Goal: Transaction & Acquisition: Book appointment/travel/reservation

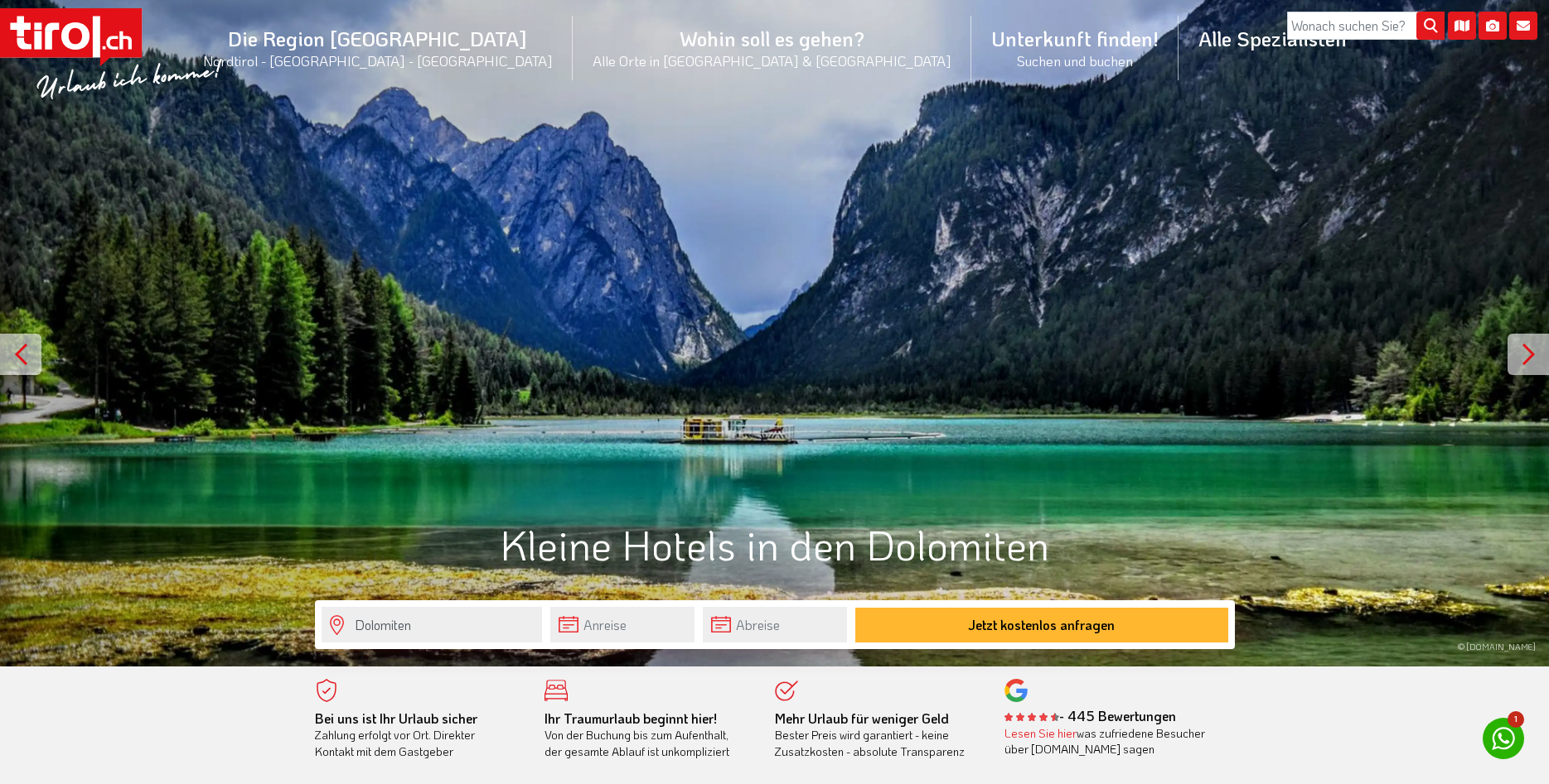
scroll to position [423, 0]
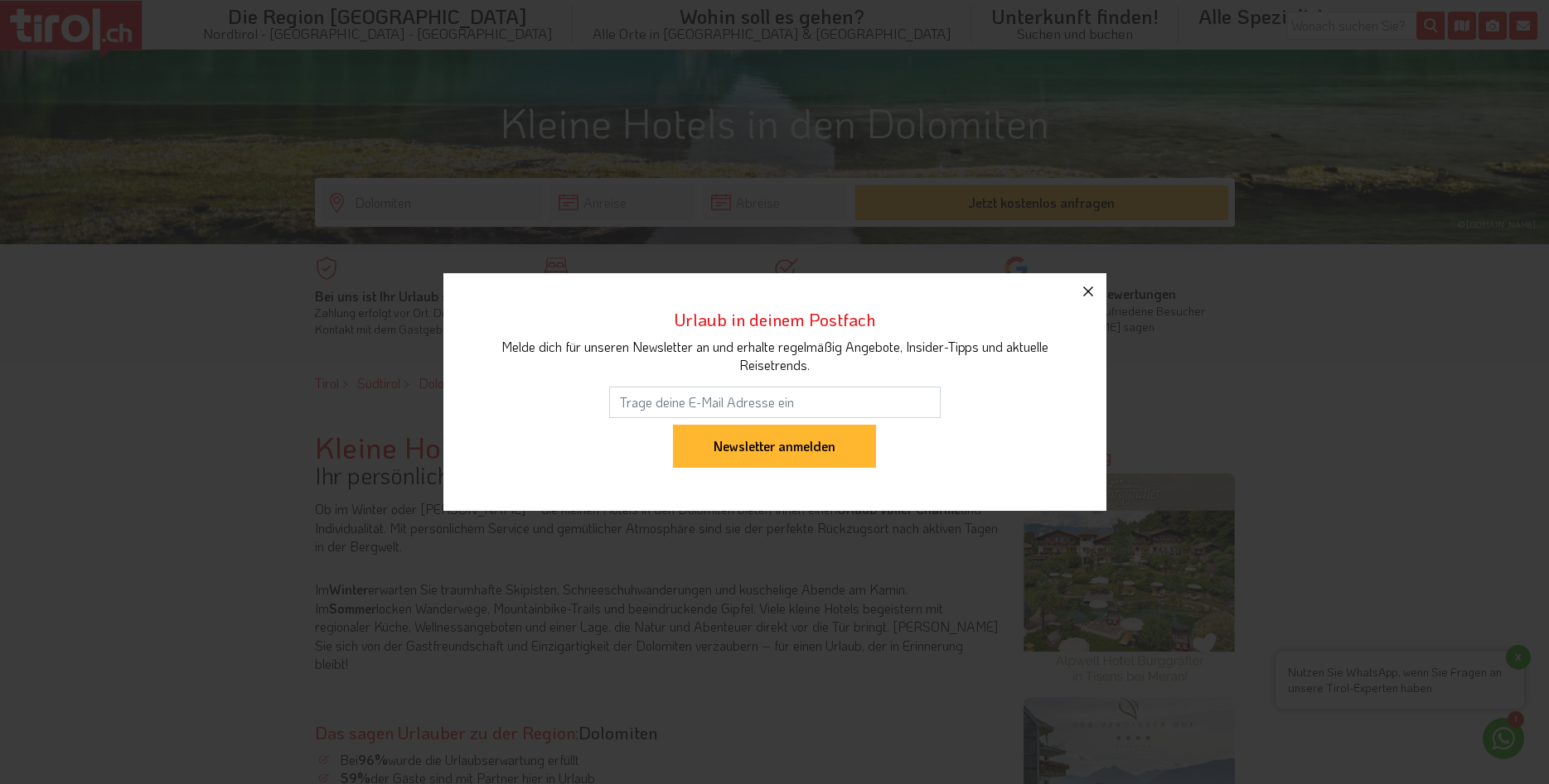
click at [1086, 289] on icon "button" at bounding box center [1088, 292] width 10 height 10
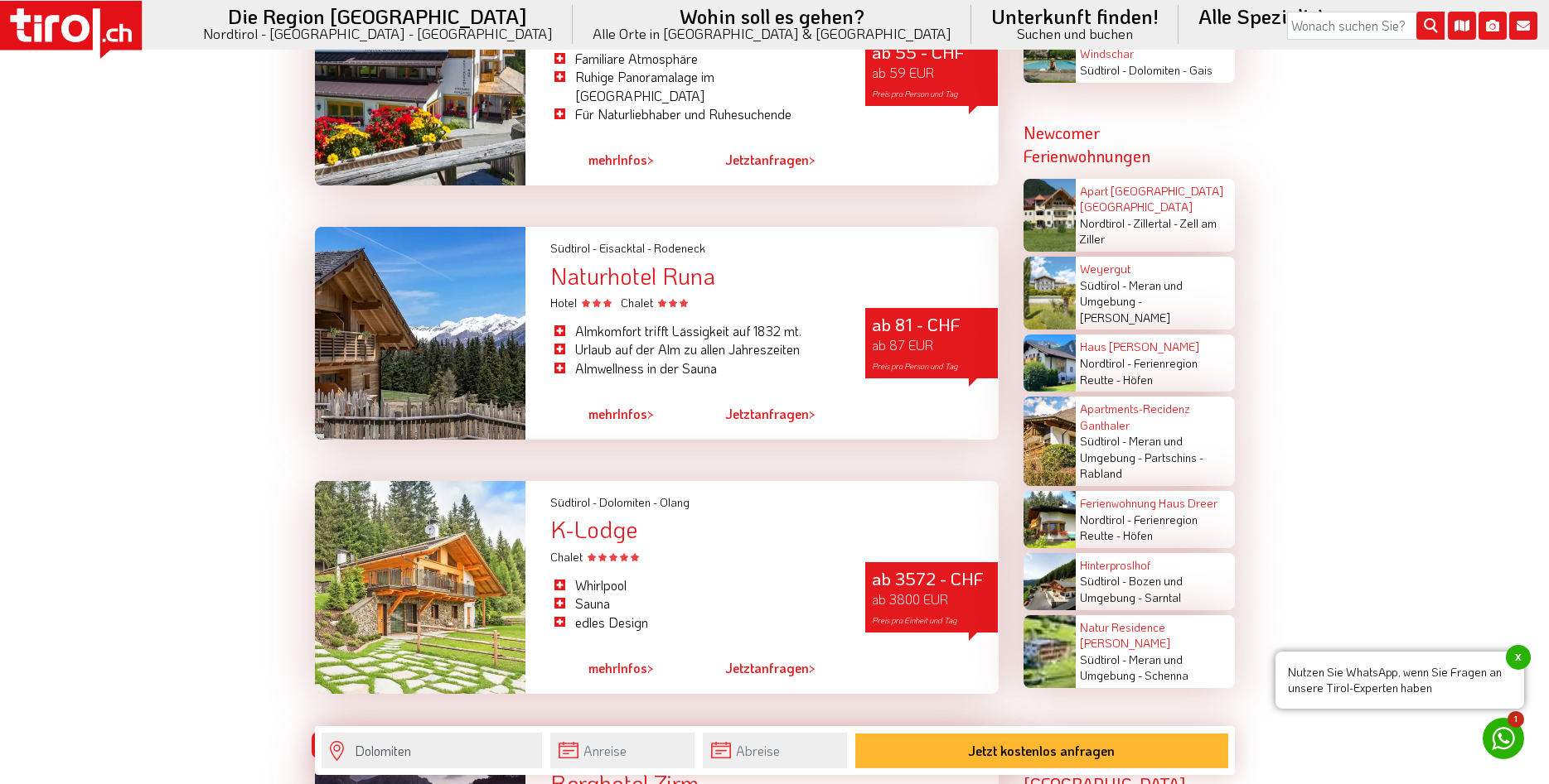
scroll to position [3126, 0]
click at [429, 322] on div at bounding box center [420, 333] width 211 height 213
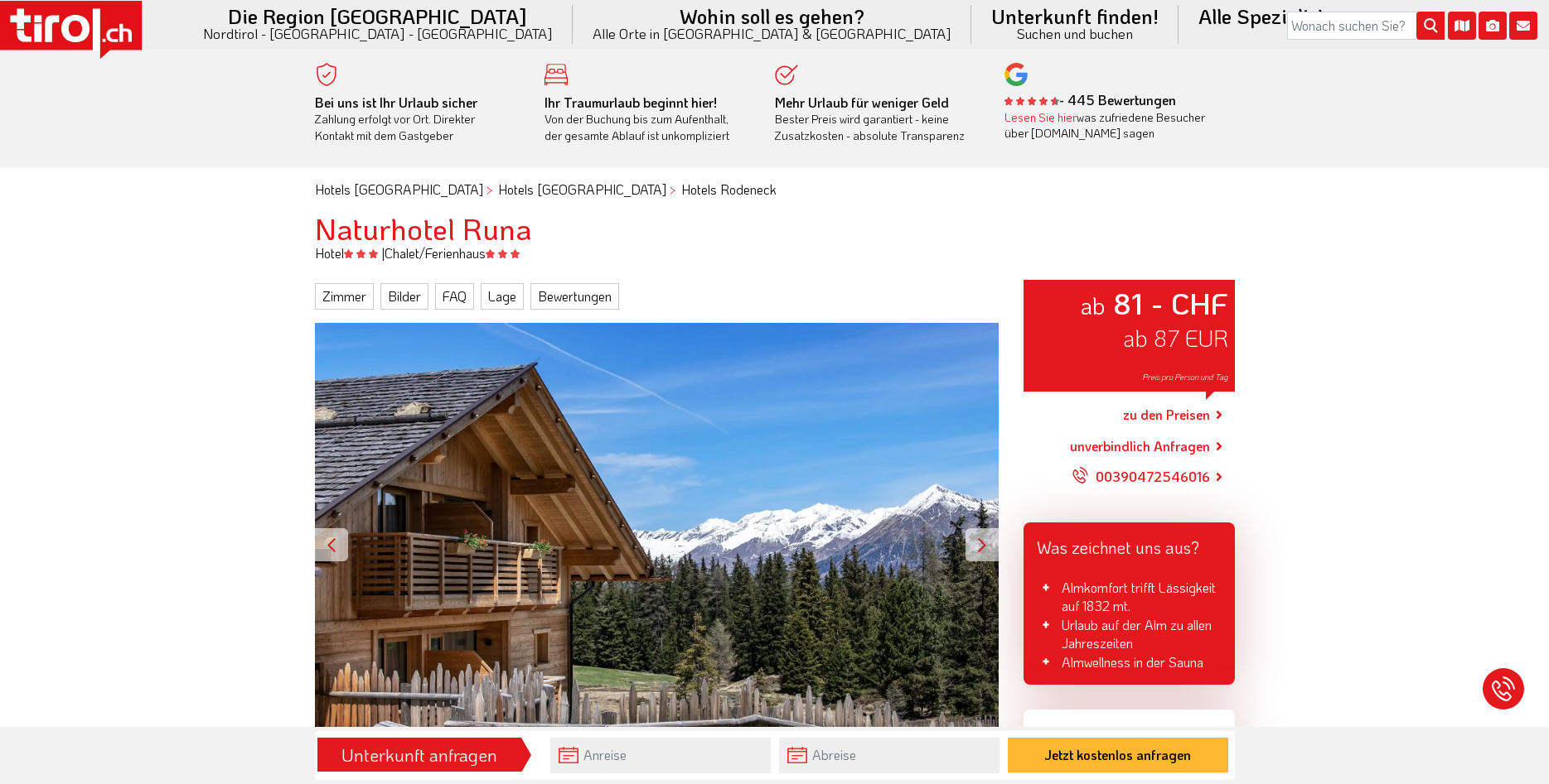
click at [987, 539] on div at bounding box center [982, 545] width 33 height 33
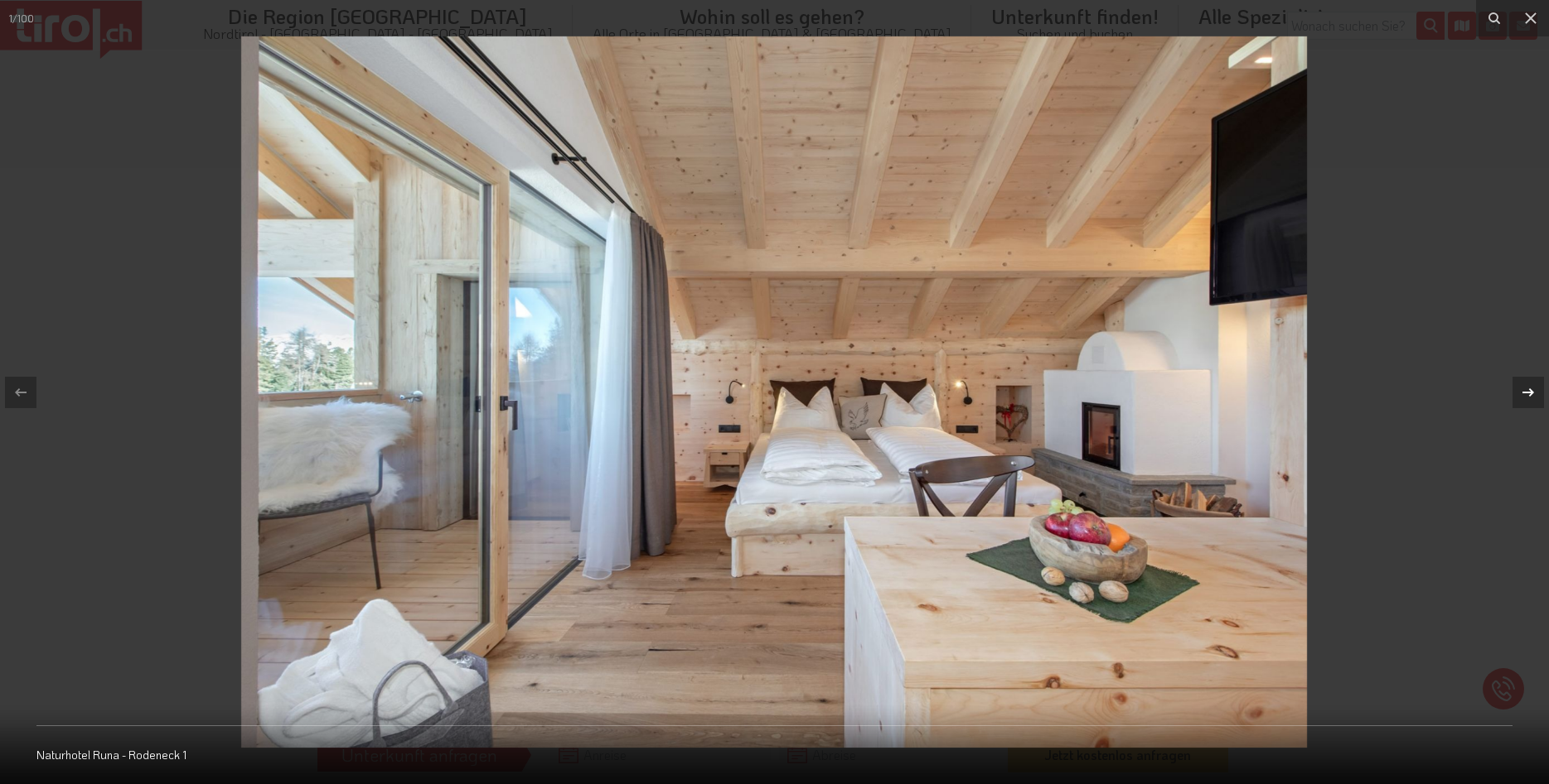
click at [1532, 387] on icon at bounding box center [1528, 392] width 20 height 20
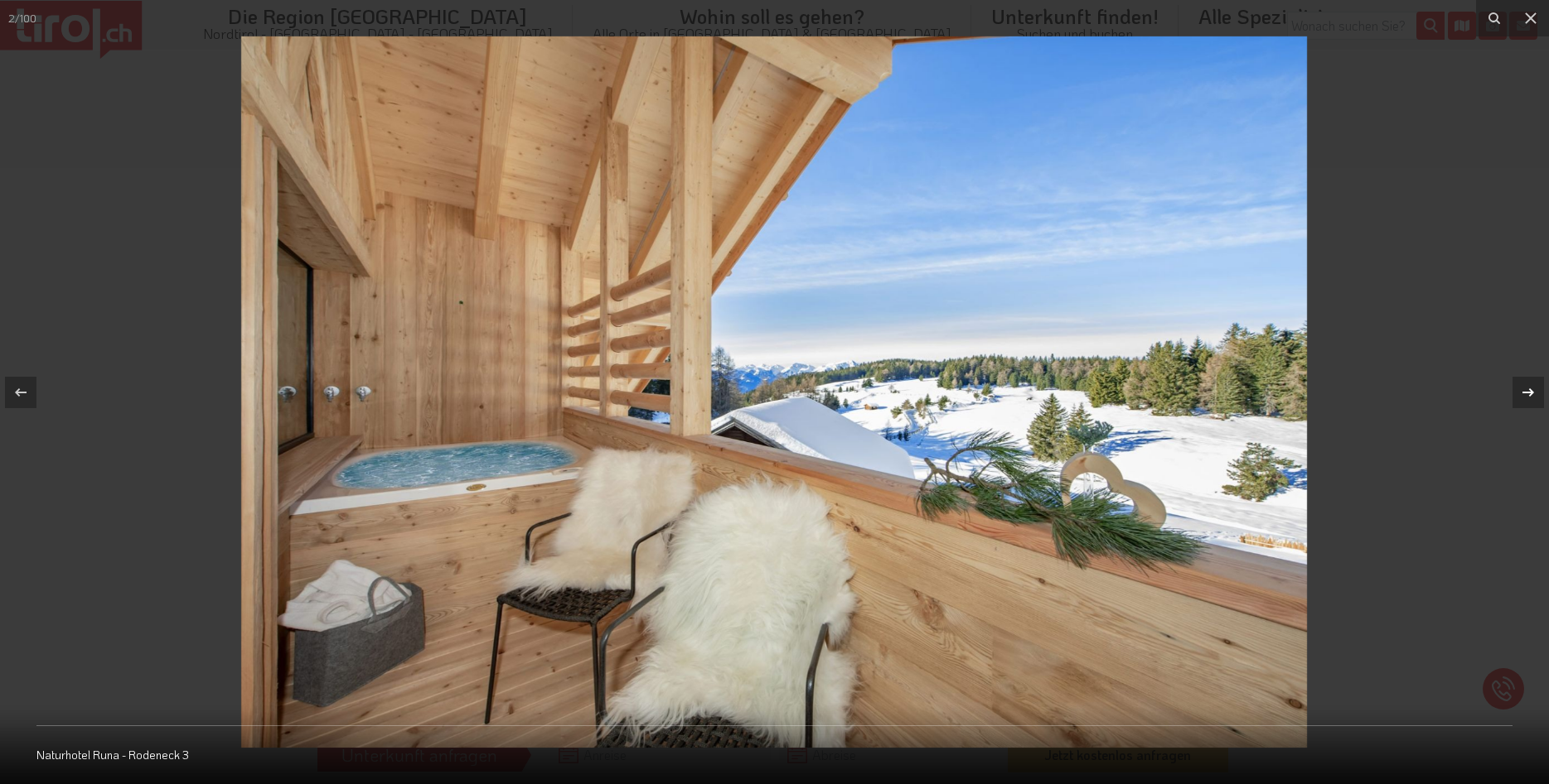
click at [1532, 387] on icon at bounding box center [1528, 392] width 20 height 20
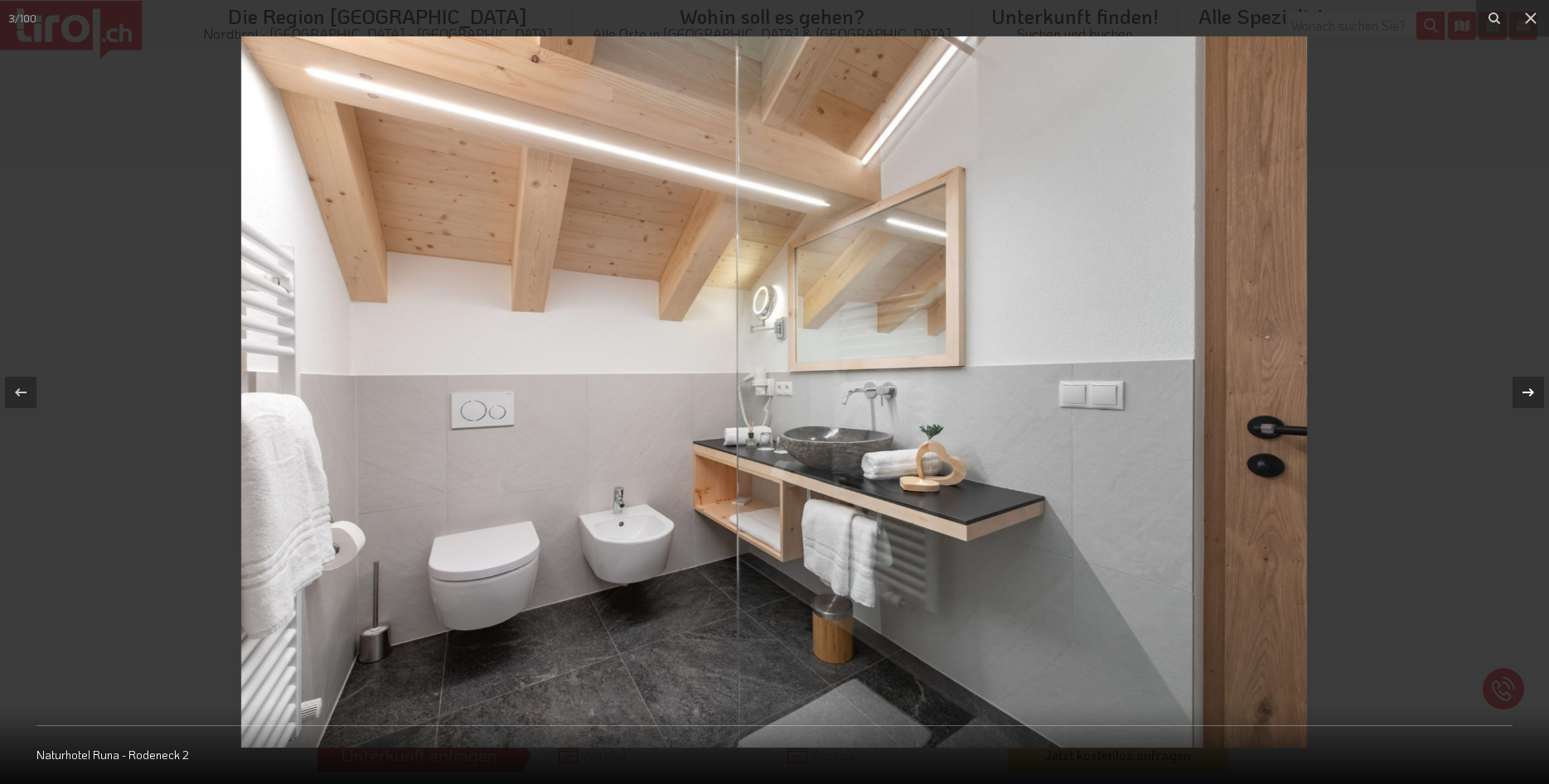
click at [1532, 387] on icon at bounding box center [1528, 392] width 20 height 20
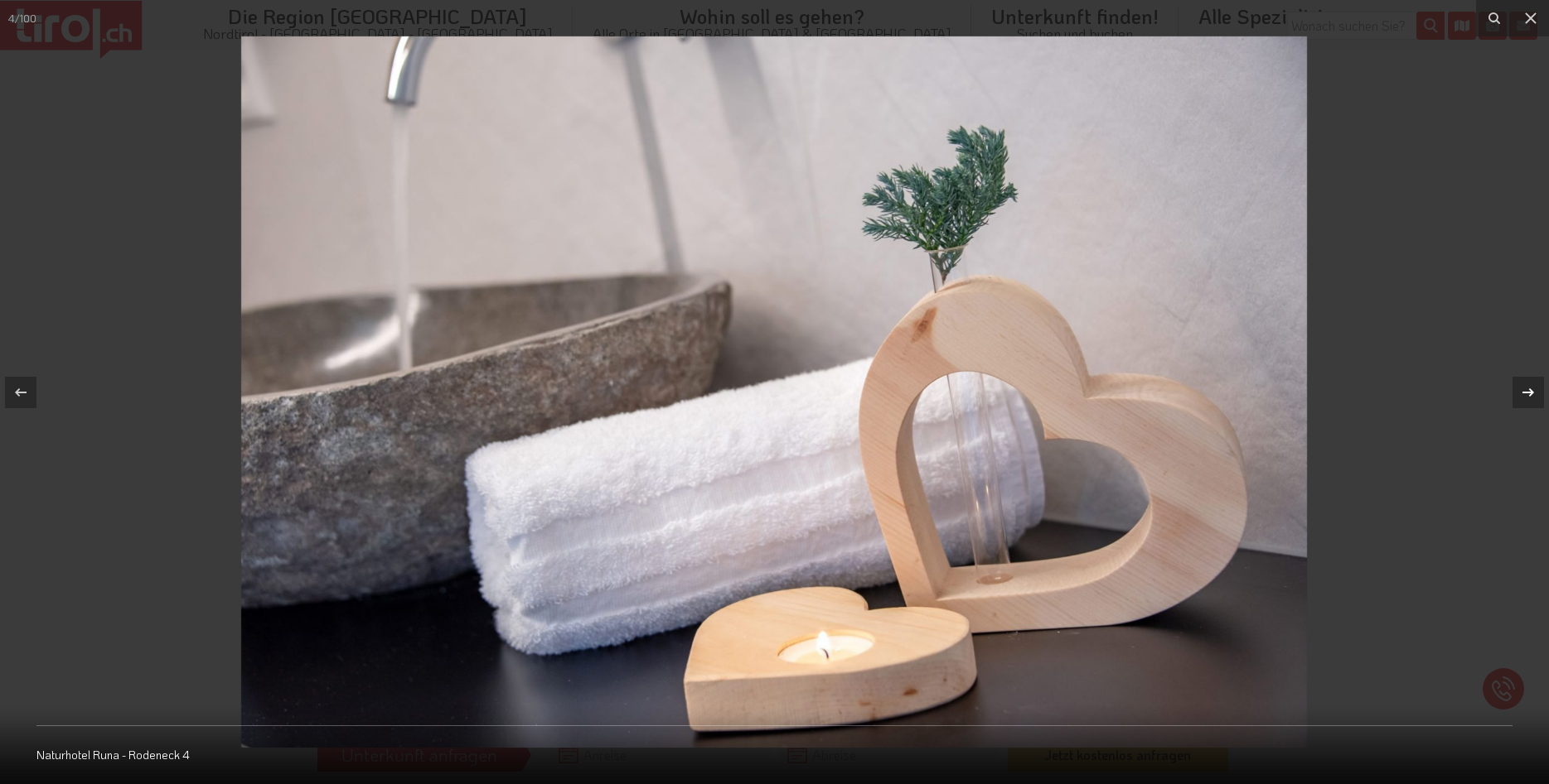
click at [1532, 387] on icon at bounding box center [1528, 392] width 20 height 20
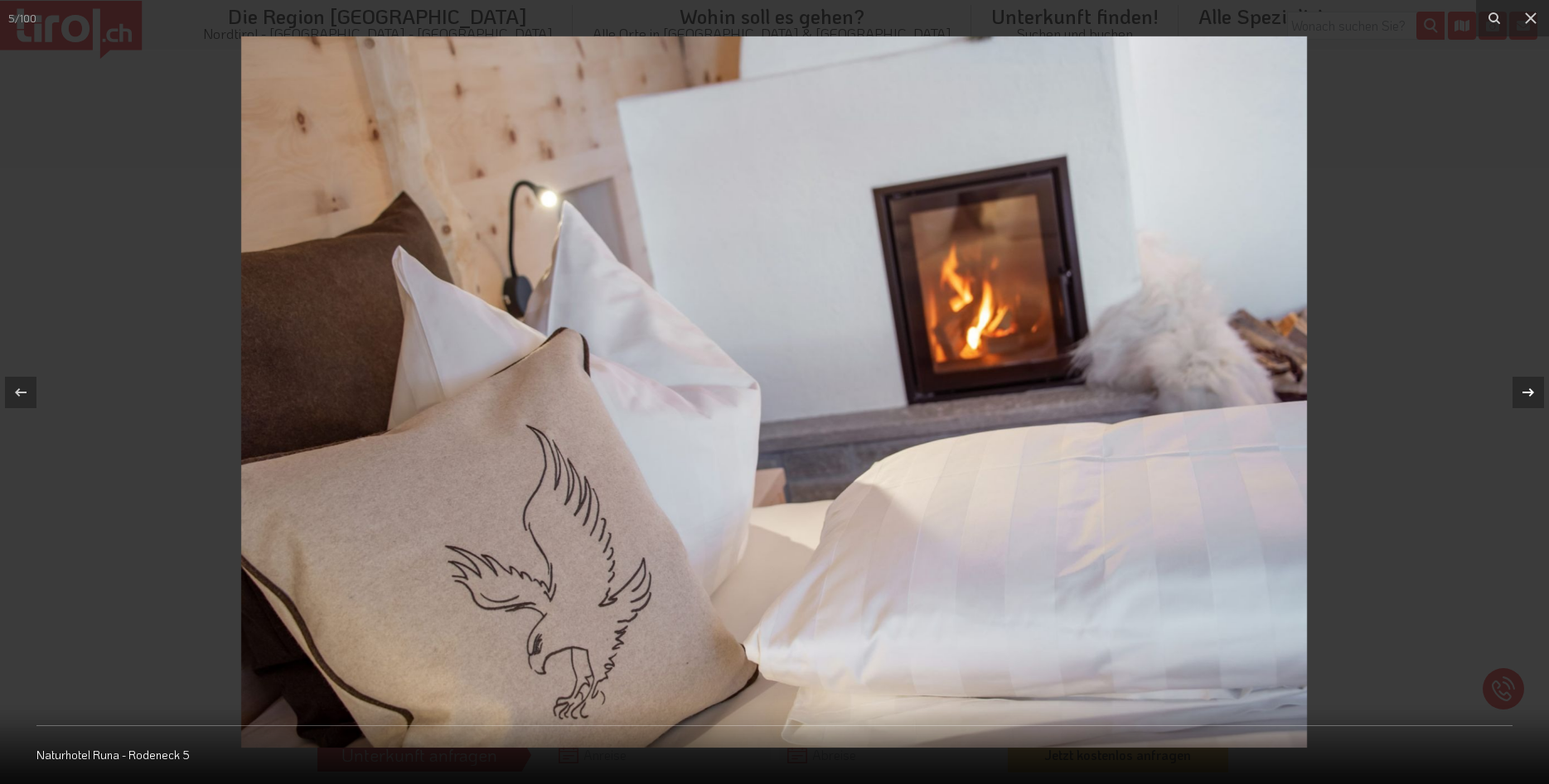
click at [1532, 387] on icon at bounding box center [1528, 392] width 20 height 20
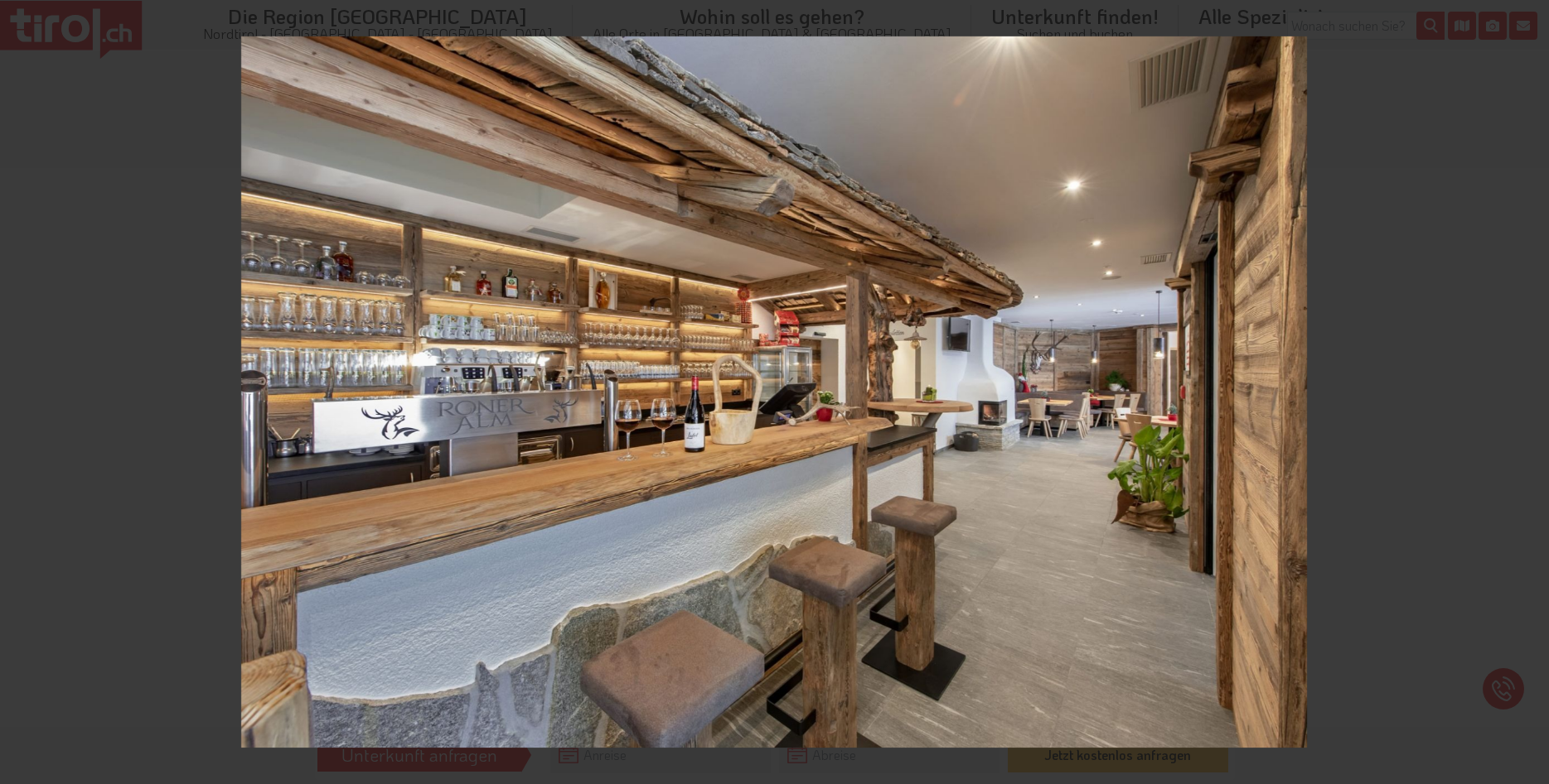
click at [1532, 387] on div "6 / 100 Naturhotel Runa - Rodeneck 6" at bounding box center [774, 392] width 1549 height 784
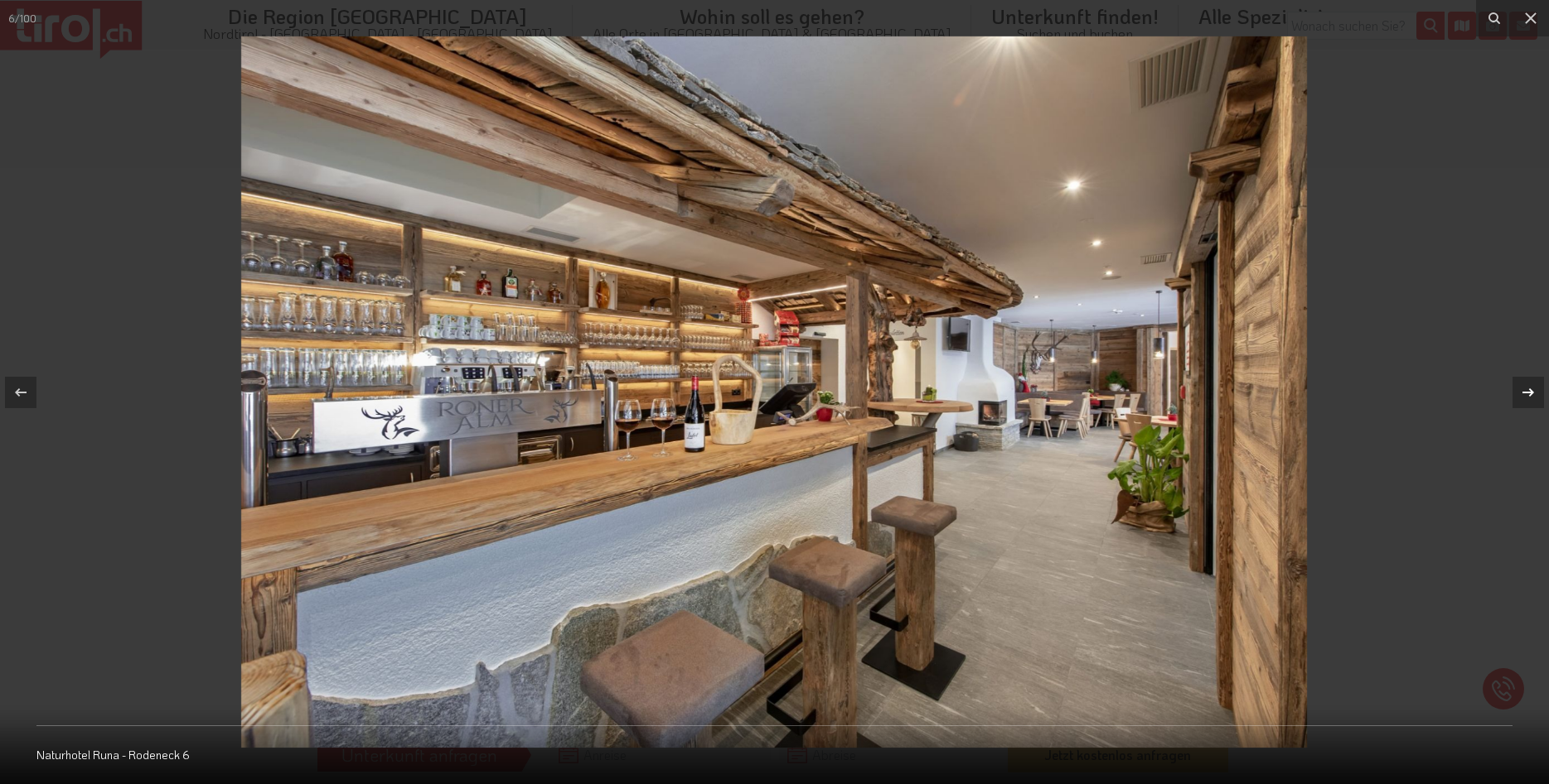
click at [1527, 385] on icon at bounding box center [1528, 392] width 20 height 20
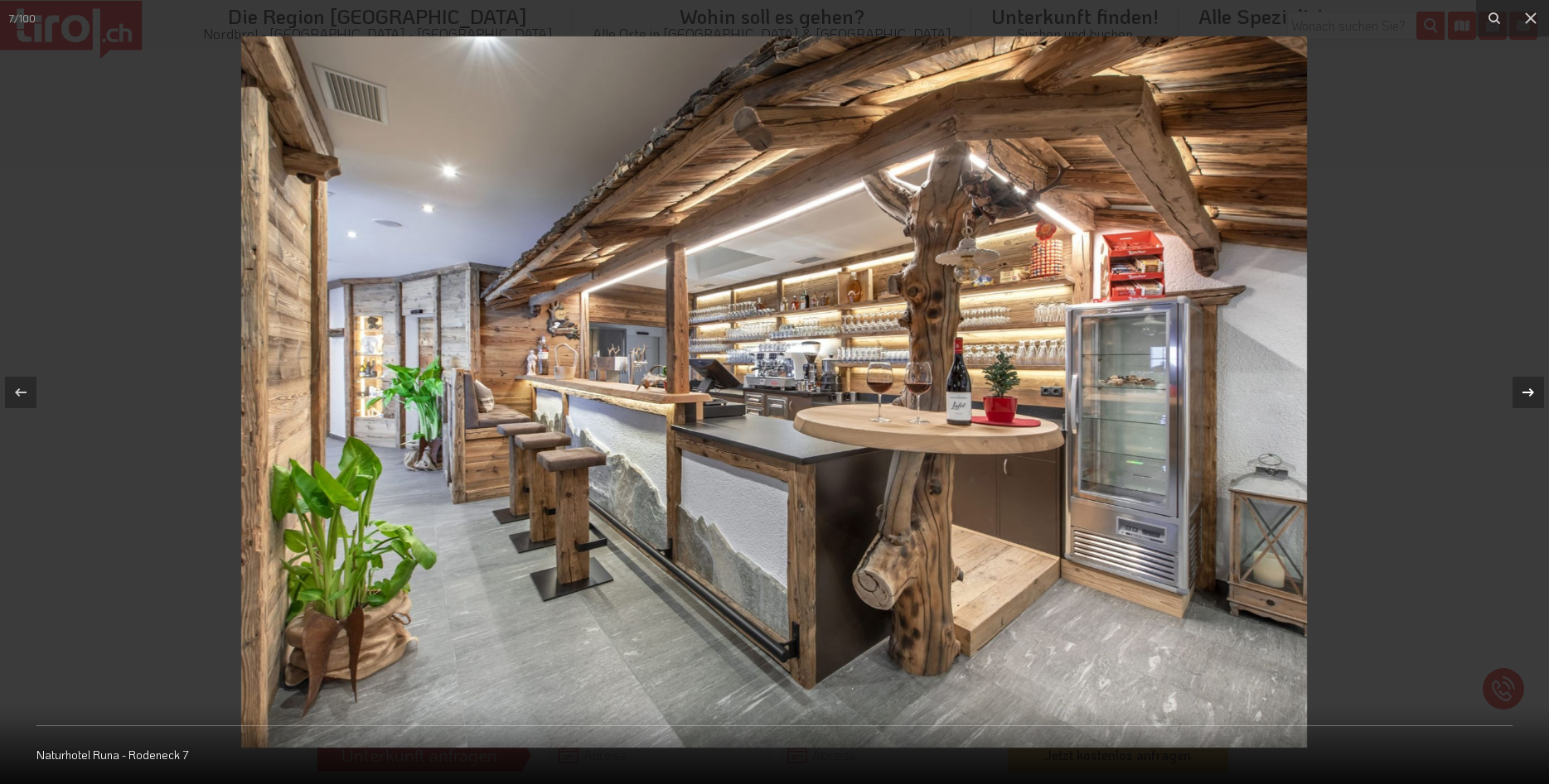
click at [1524, 386] on icon at bounding box center [1528, 392] width 20 height 20
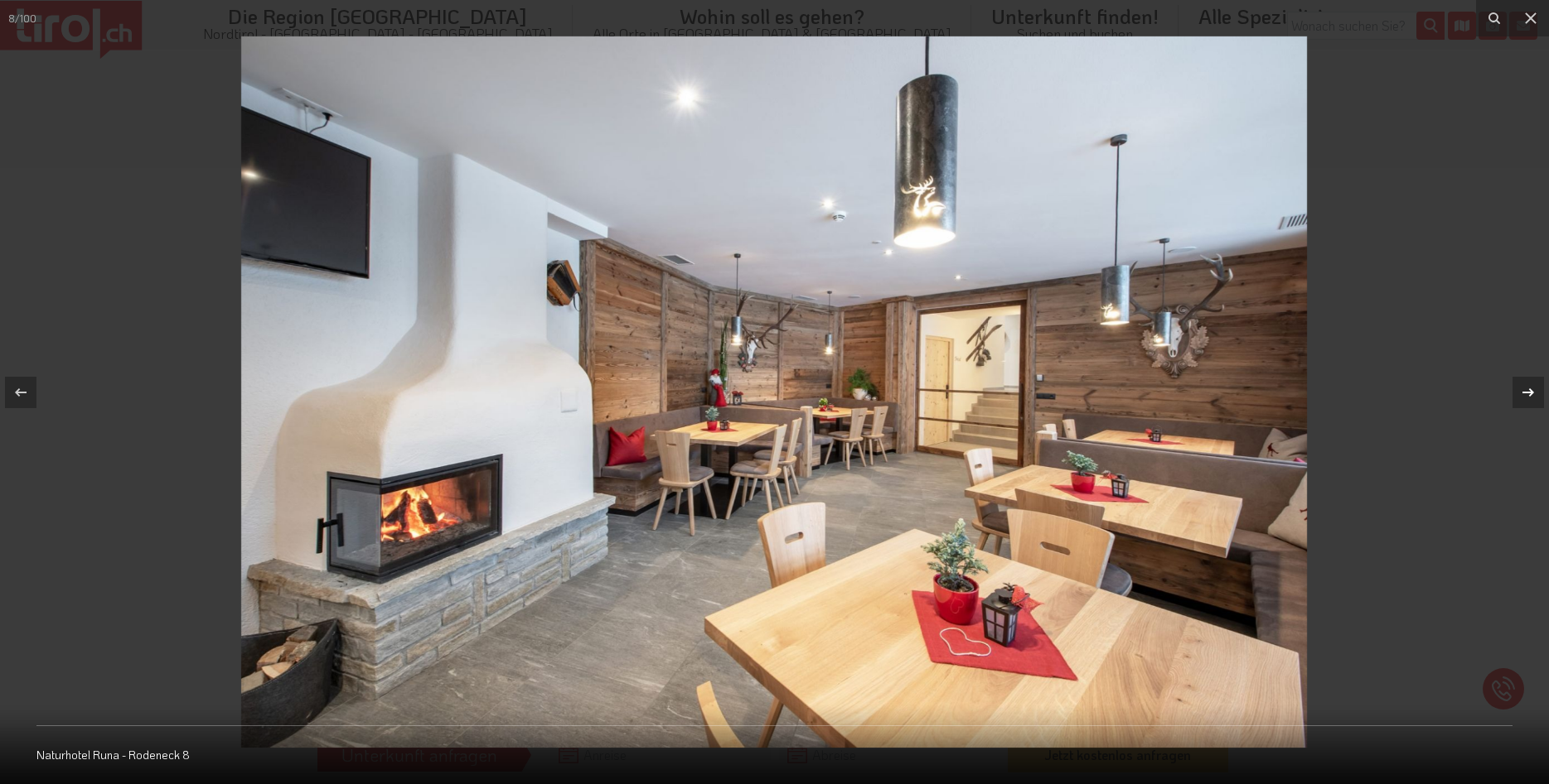
click at [1524, 386] on icon at bounding box center [1528, 392] width 20 height 20
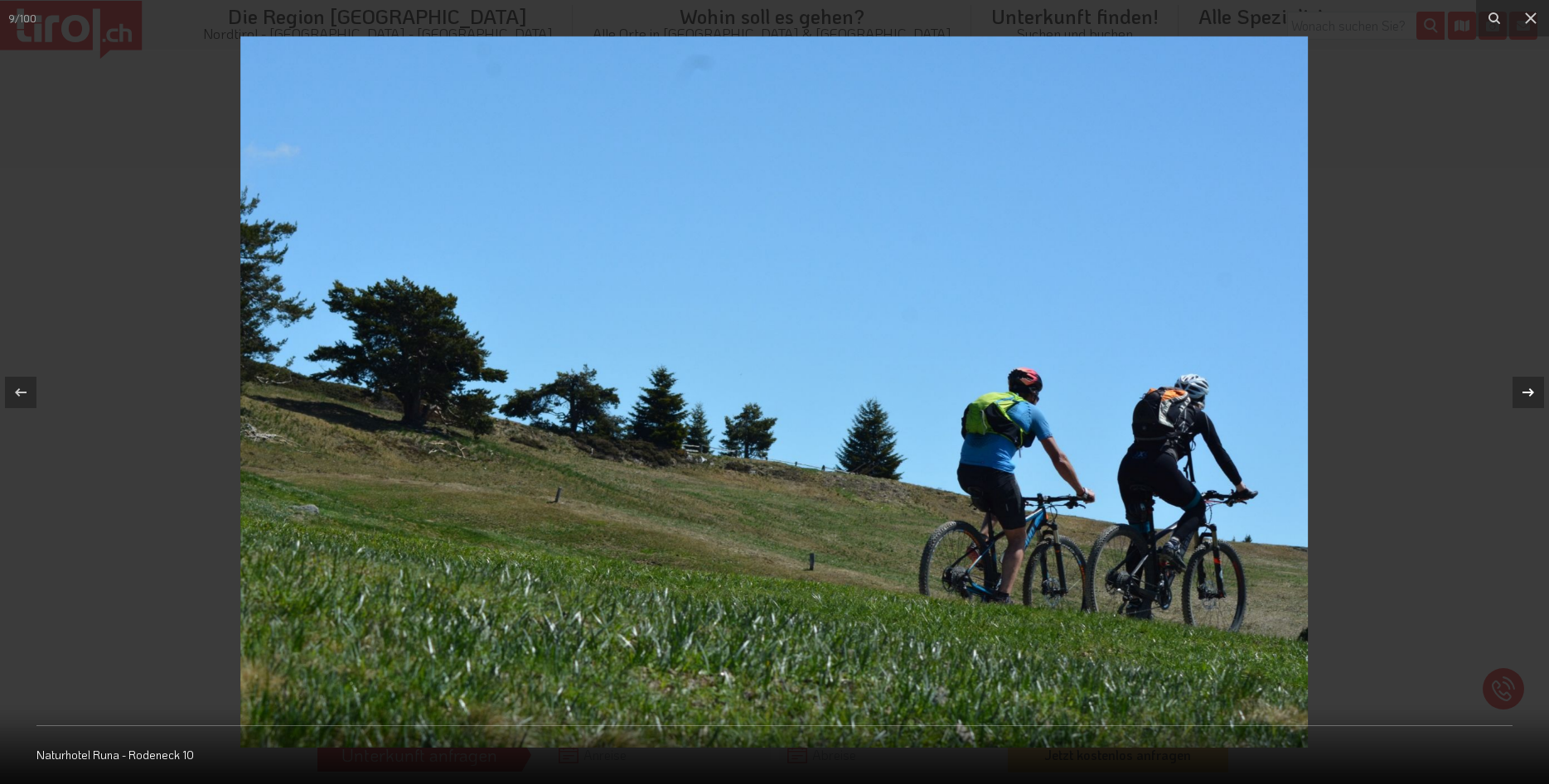
click at [1524, 386] on icon at bounding box center [1528, 392] width 20 height 20
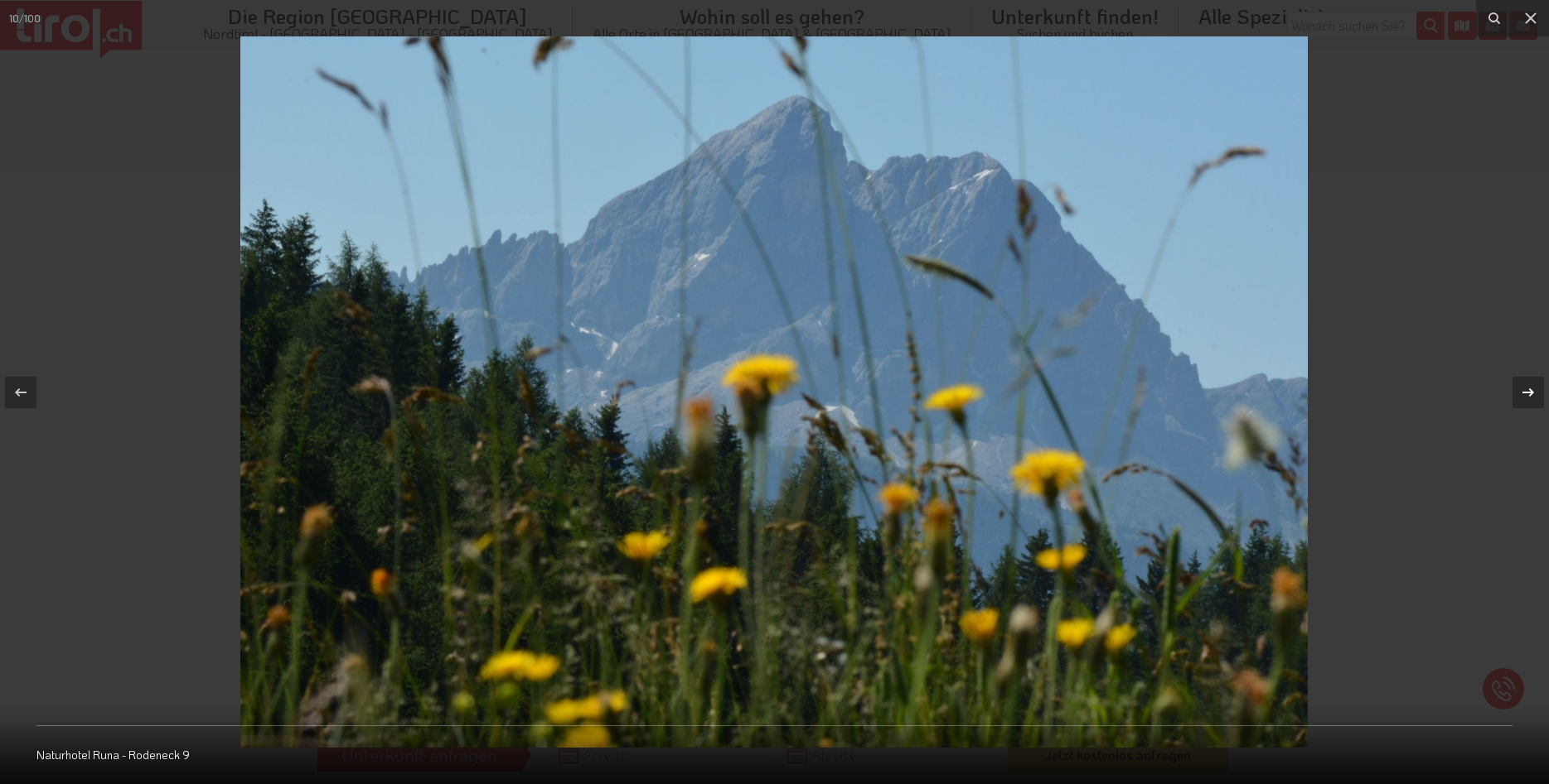
click at [1524, 386] on icon at bounding box center [1528, 392] width 20 height 20
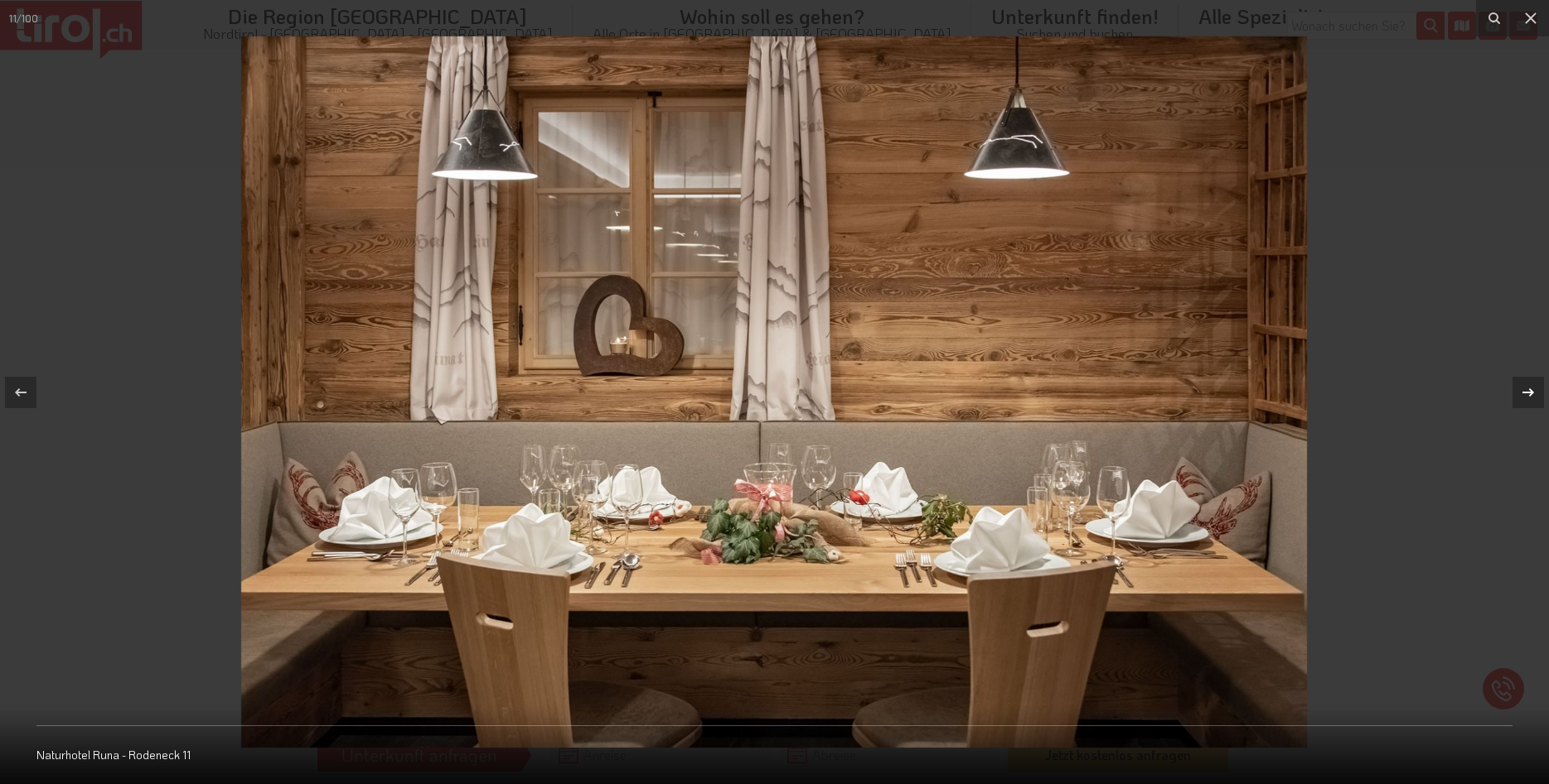
click at [1524, 386] on icon at bounding box center [1528, 392] width 20 height 20
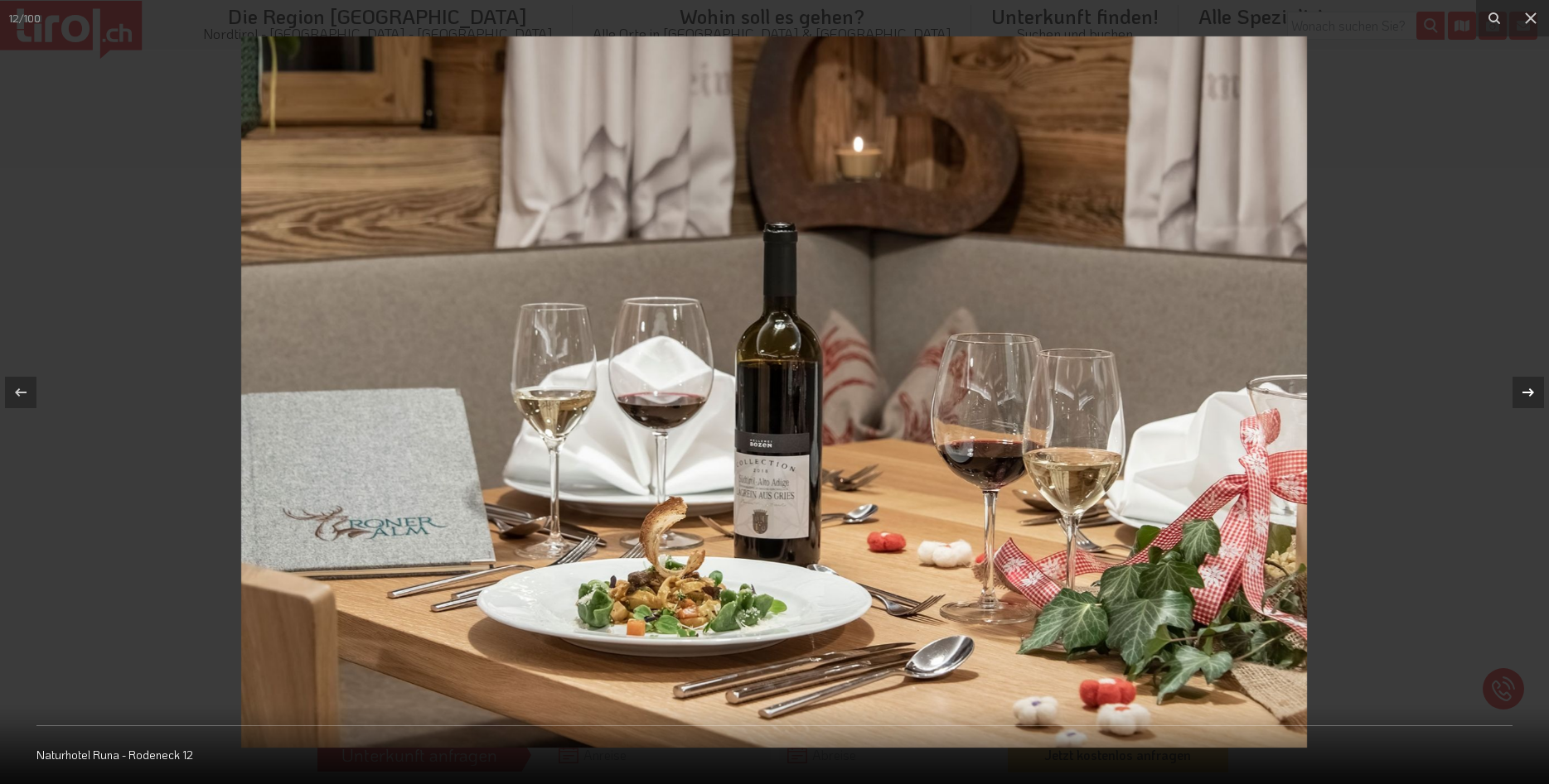
click at [1524, 386] on icon at bounding box center [1528, 392] width 20 height 20
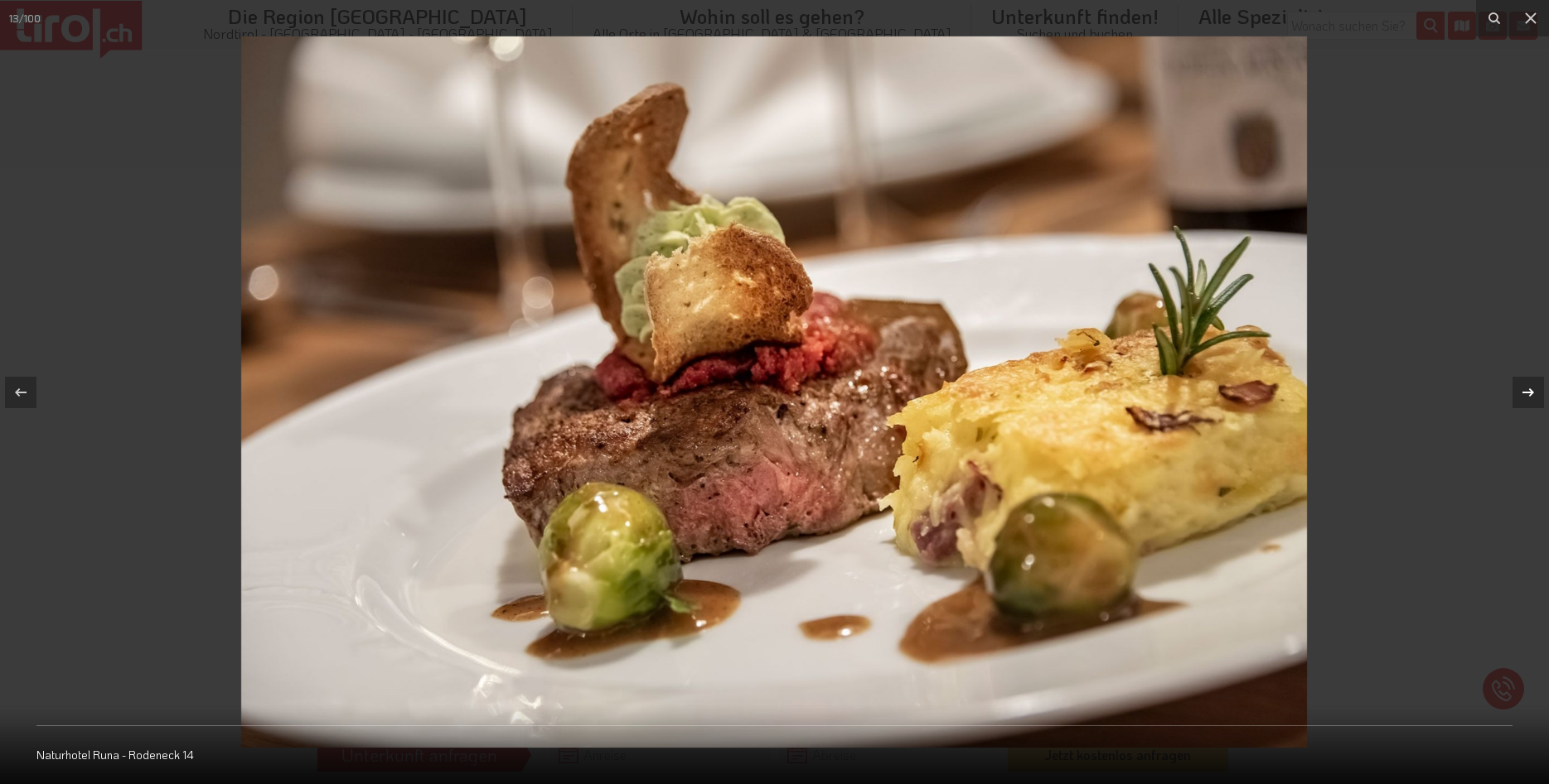
click at [1524, 386] on icon at bounding box center [1528, 392] width 20 height 20
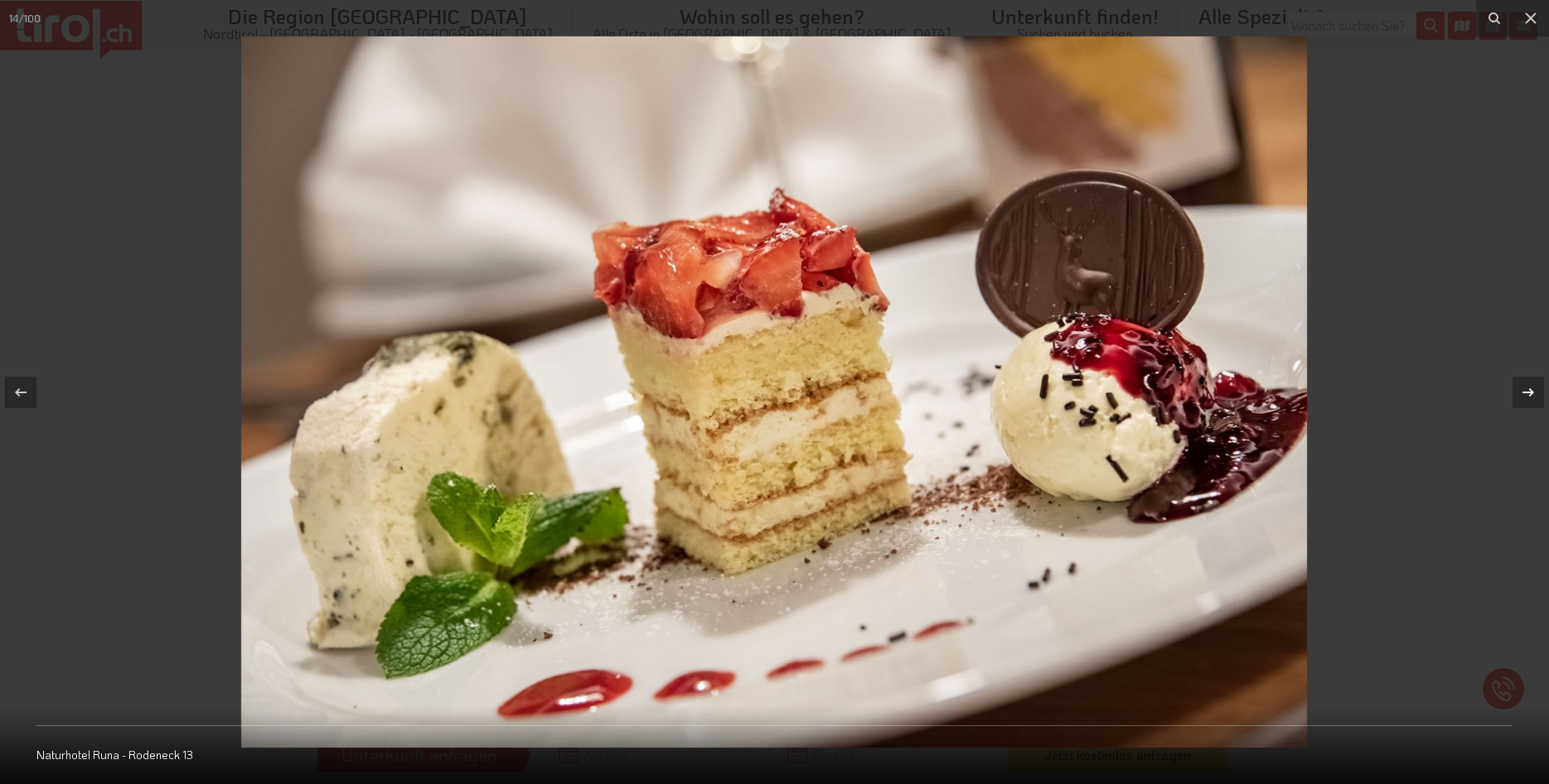
click at [1524, 386] on icon at bounding box center [1528, 392] width 20 height 20
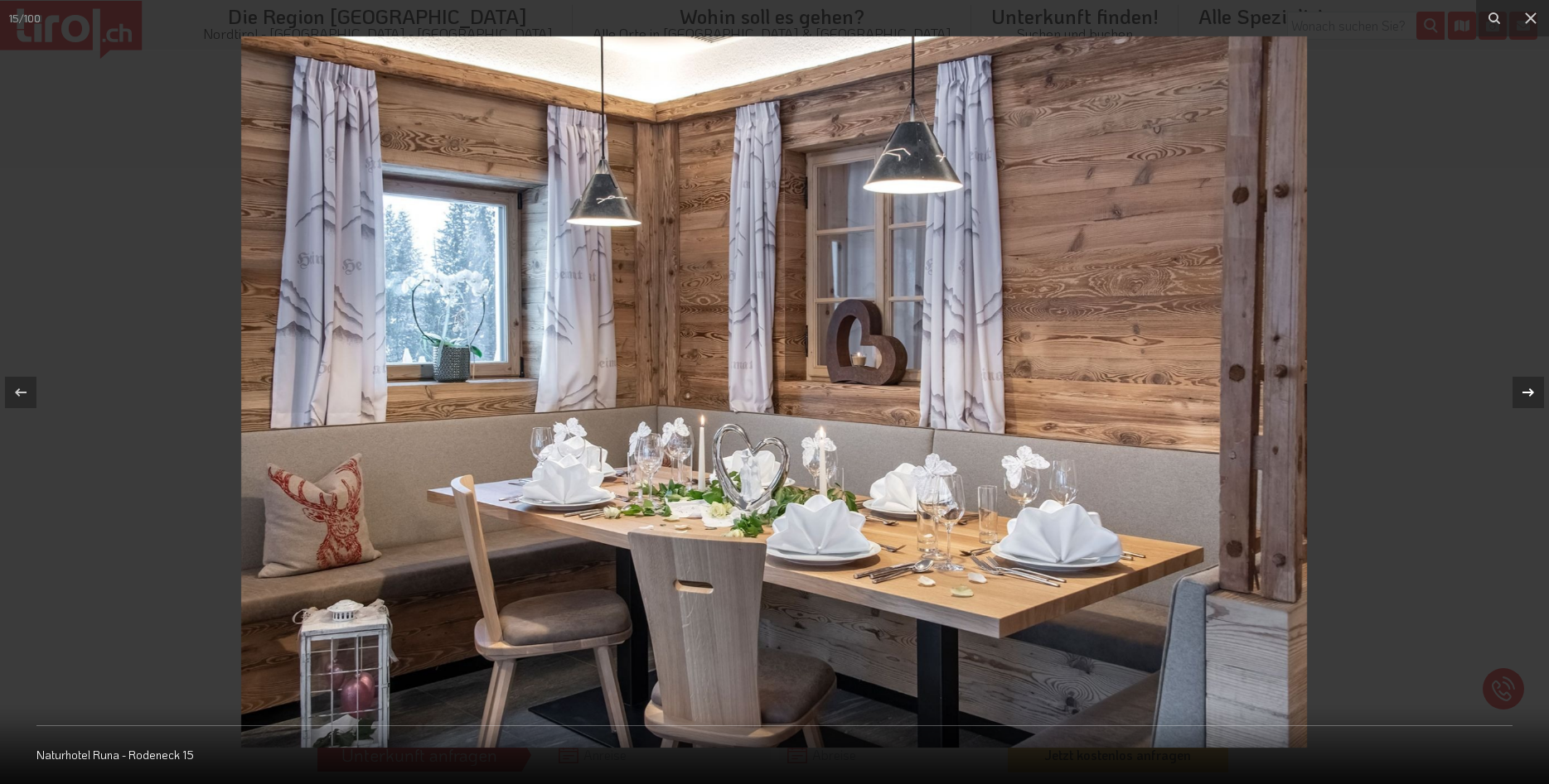
click at [1524, 386] on icon at bounding box center [1528, 392] width 20 height 20
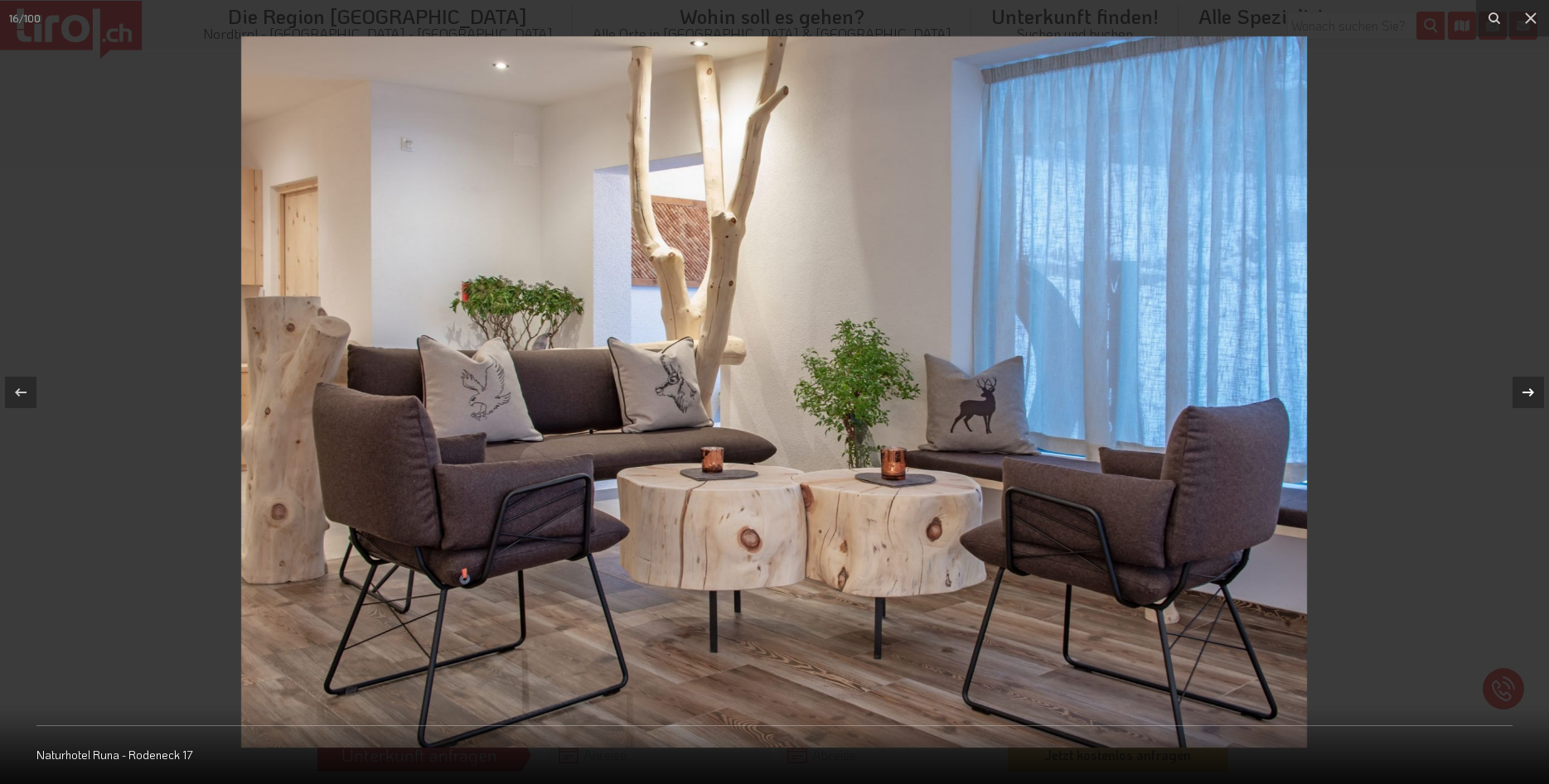
click at [1524, 386] on icon at bounding box center [1528, 392] width 20 height 20
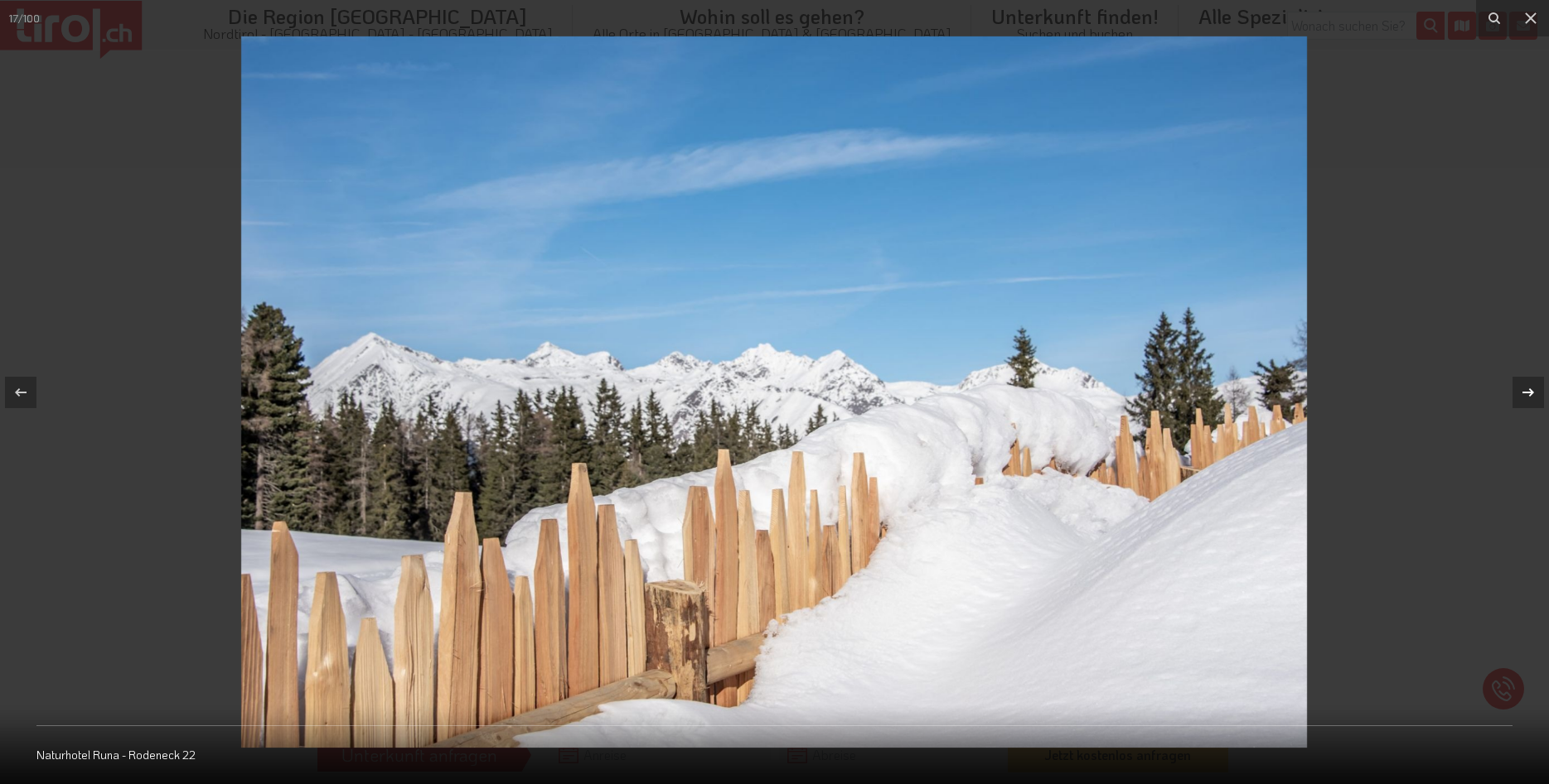
click at [1524, 386] on icon at bounding box center [1528, 392] width 20 height 20
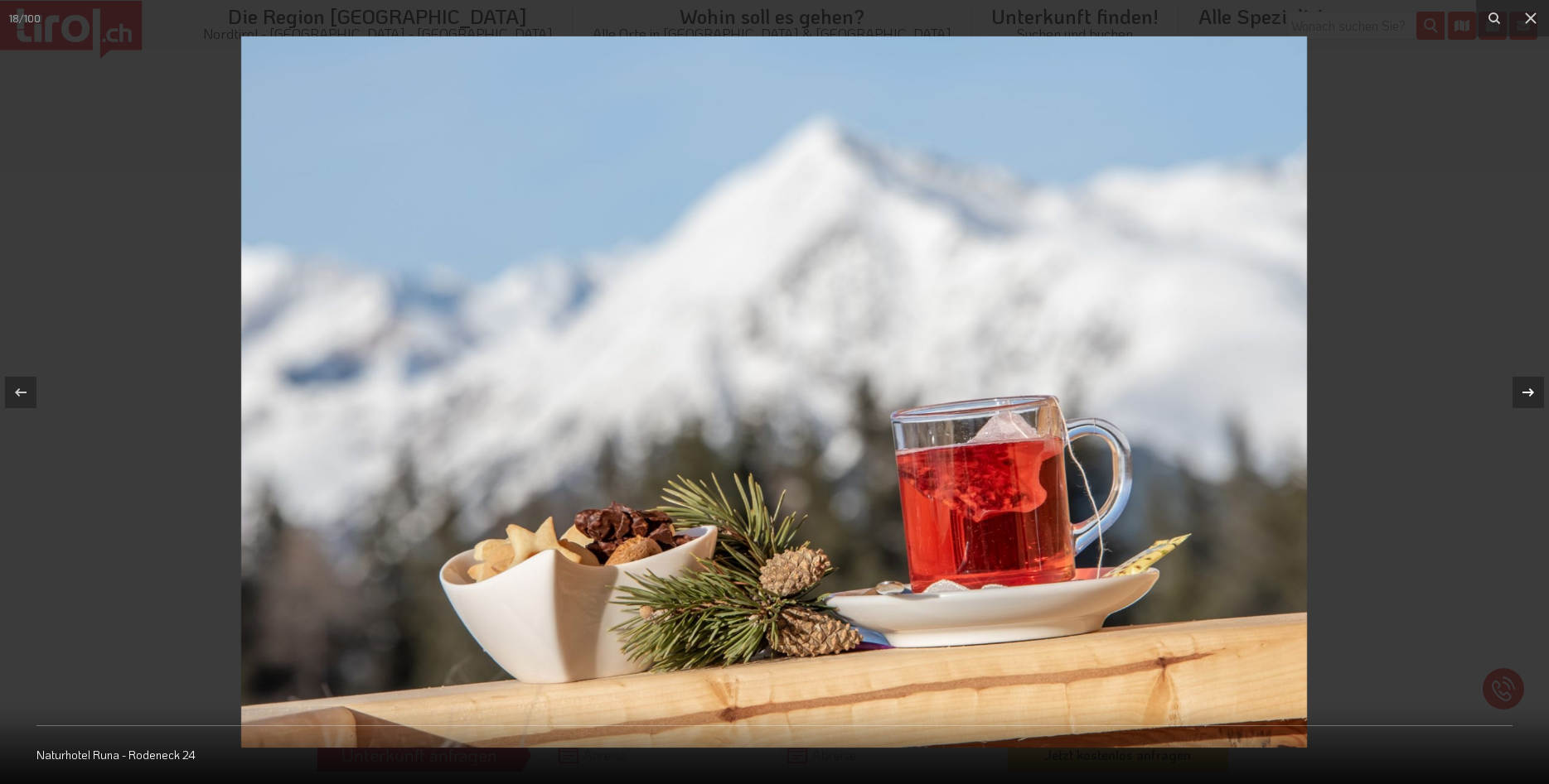
click at [1524, 386] on icon at bounding box center [1528, 392] width 20 height 20
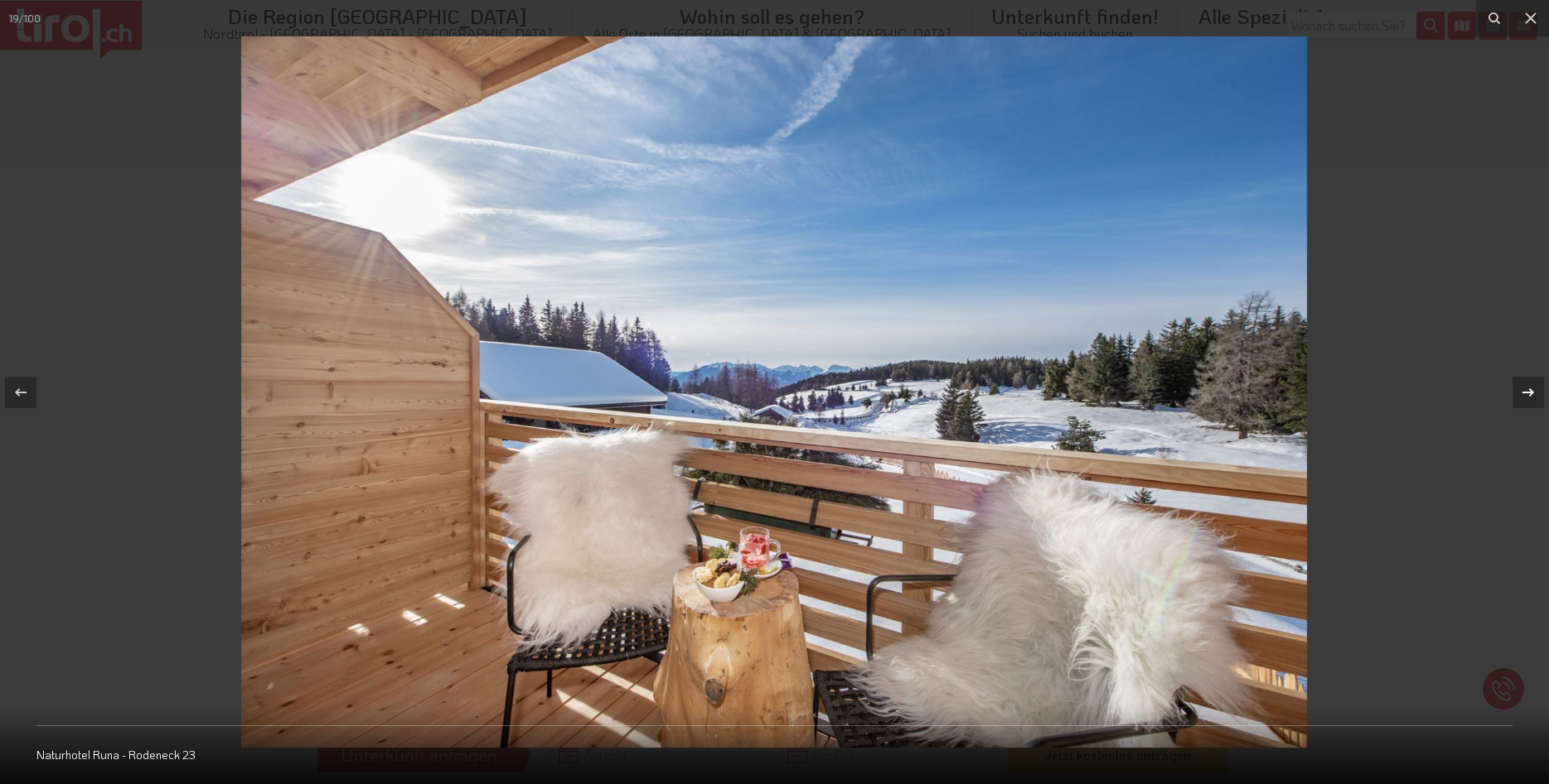
click at [1524, 386] on icon at bounding box center [1528, 392] width 20 height 20
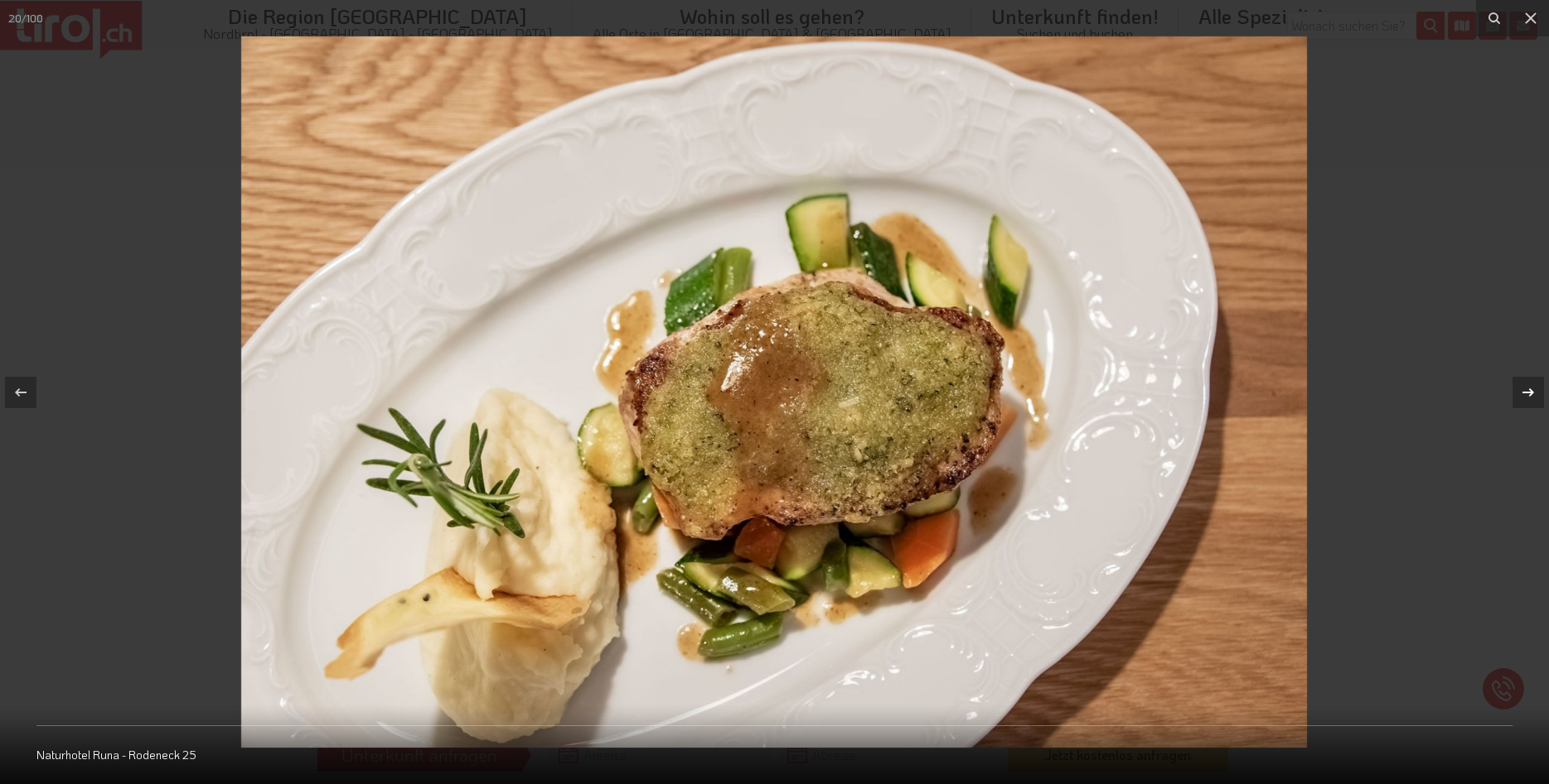
click at [1524, 386] on icon at bounding box center [1528, 392] width 20 height 20
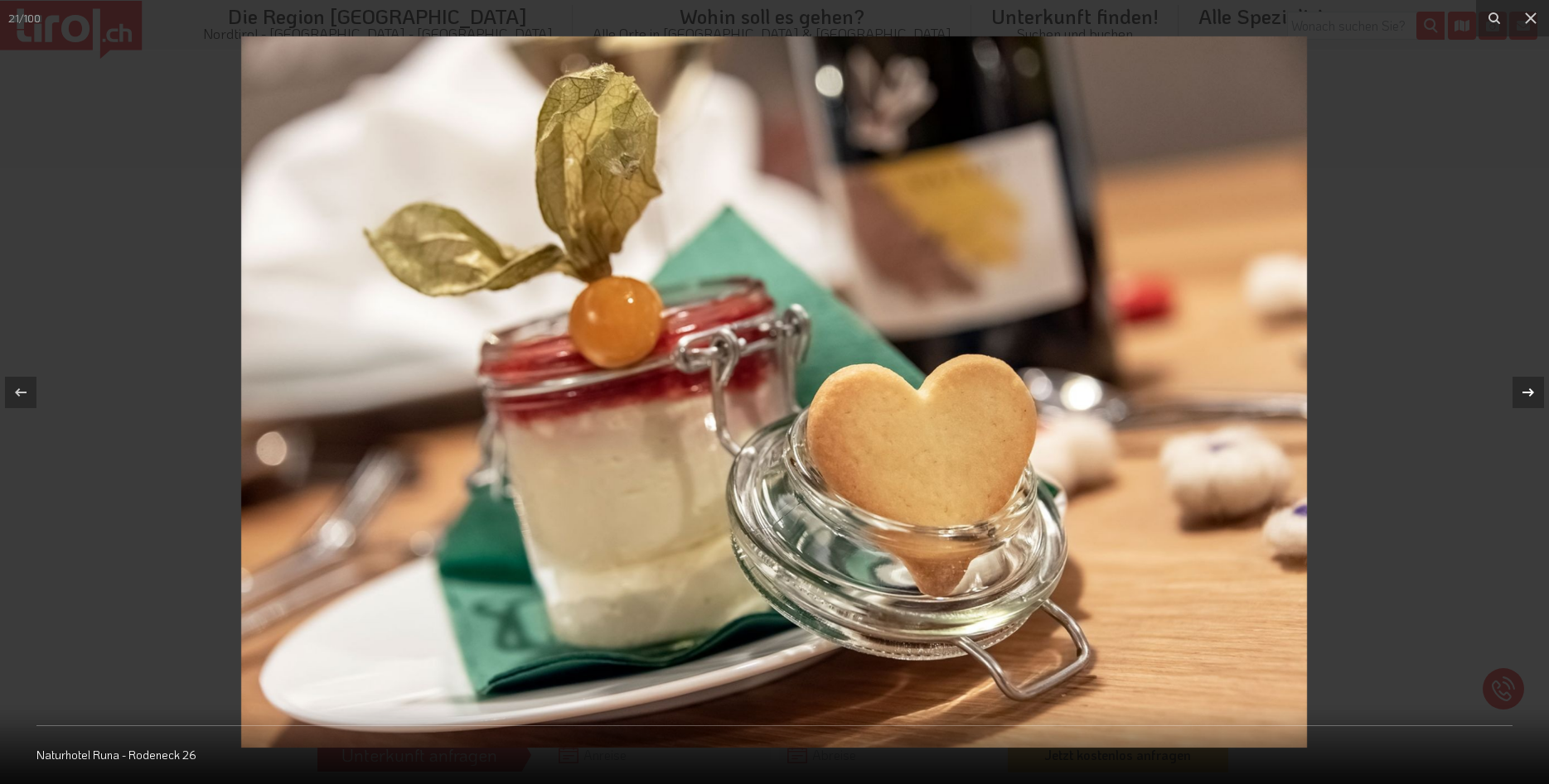
click at [1524, 386] on icon at bounding box center [1528, 392] width 20 height 20
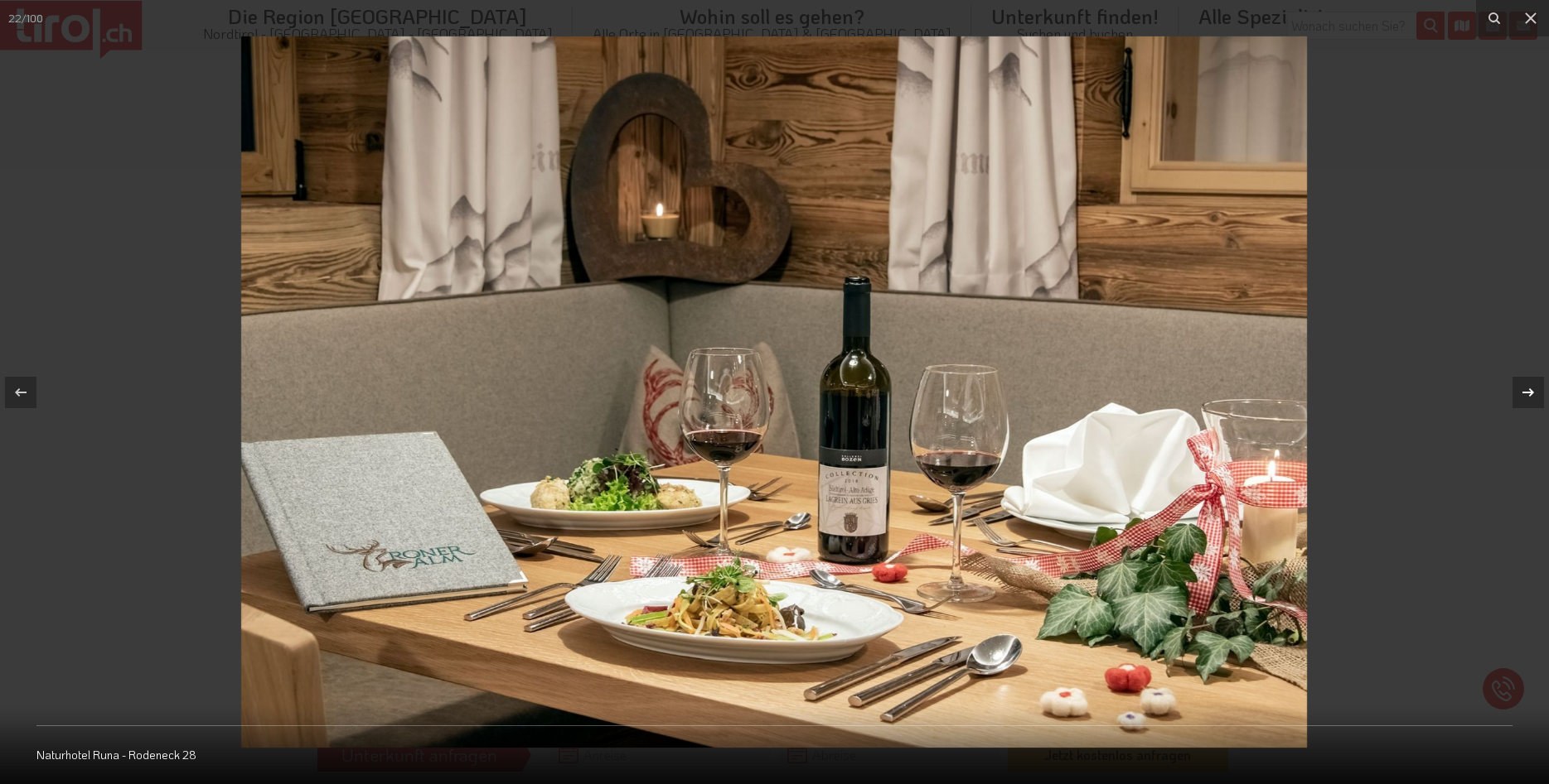
click at [1524, 386] on icon at bounding box center [1528, 392] width 20 height 20
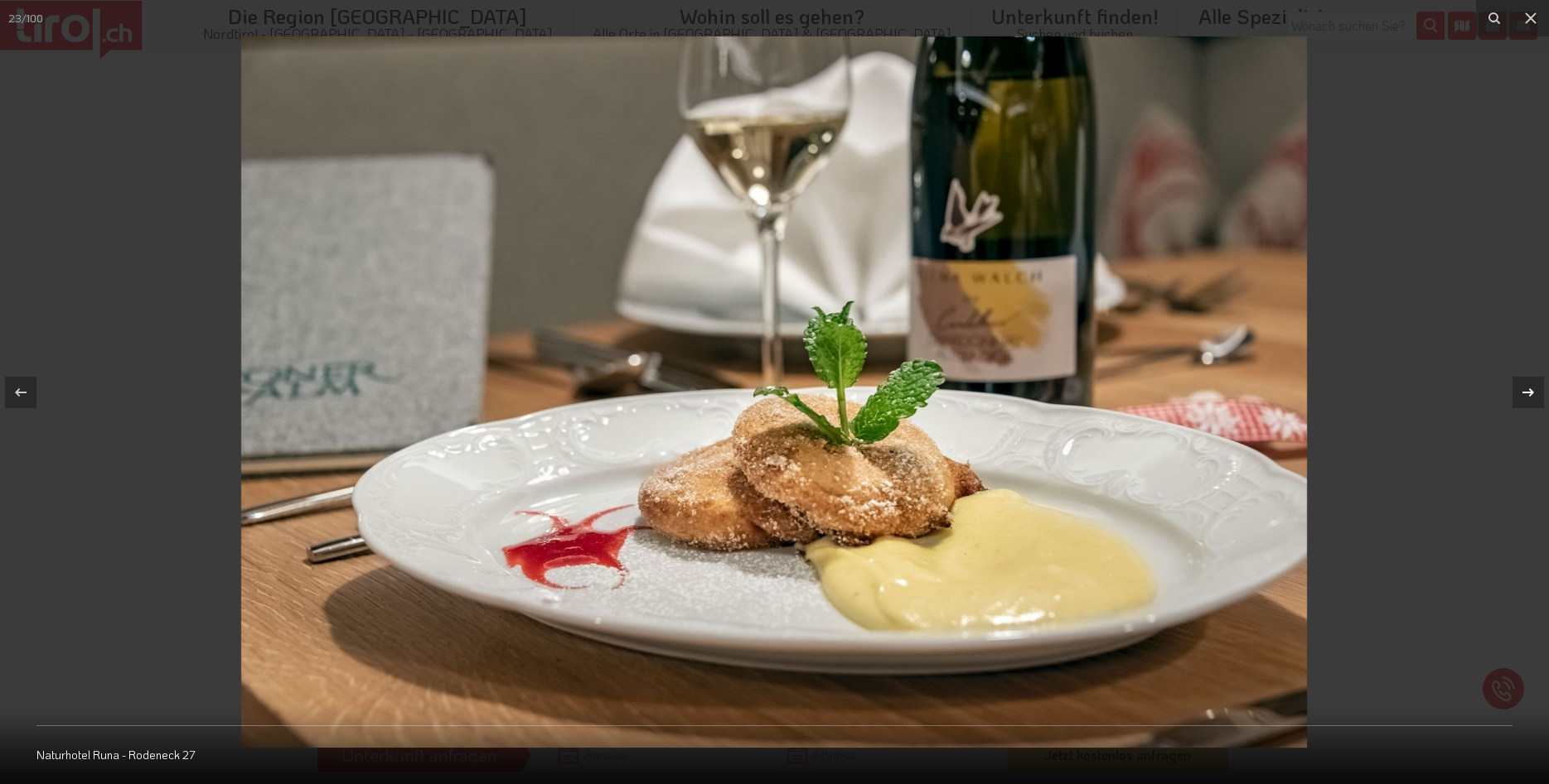
click at [1524, 386] on icon at bounding box center [1528, 392] width 20 height 20
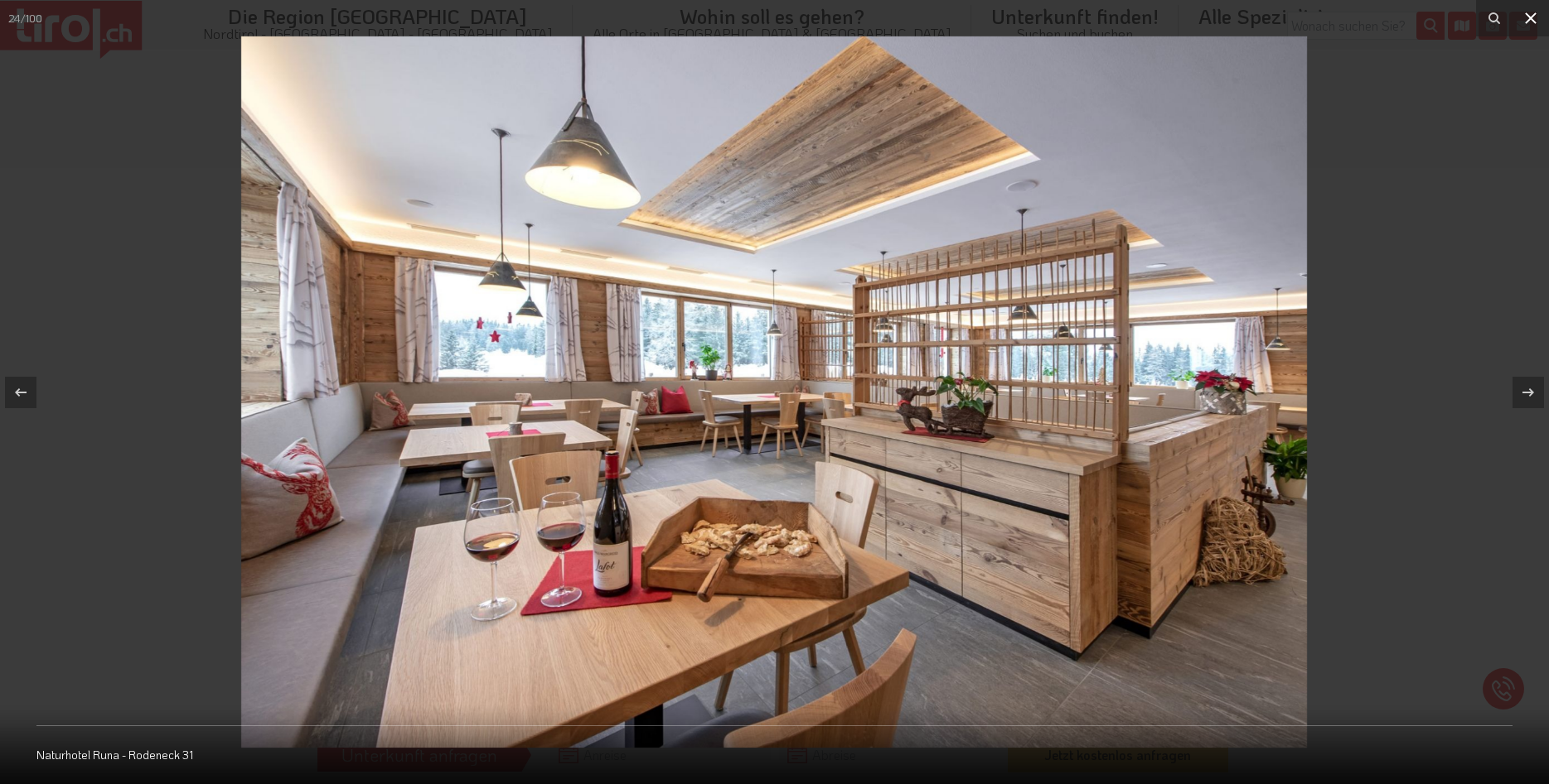
click at [1528, 20] on icon at bounding box center [1530, 18] width 20 height 20
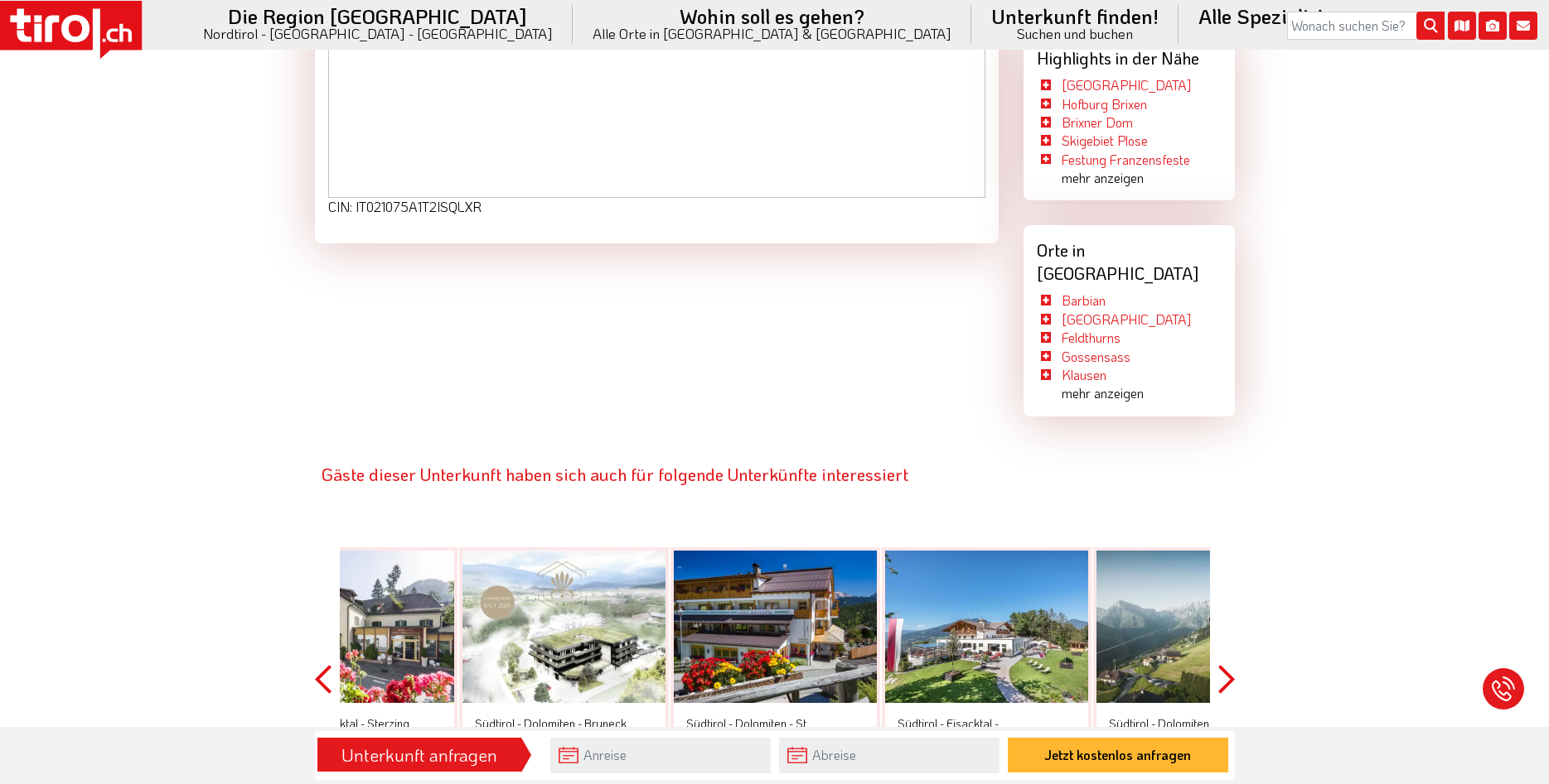
scroll to position [3717, 0]
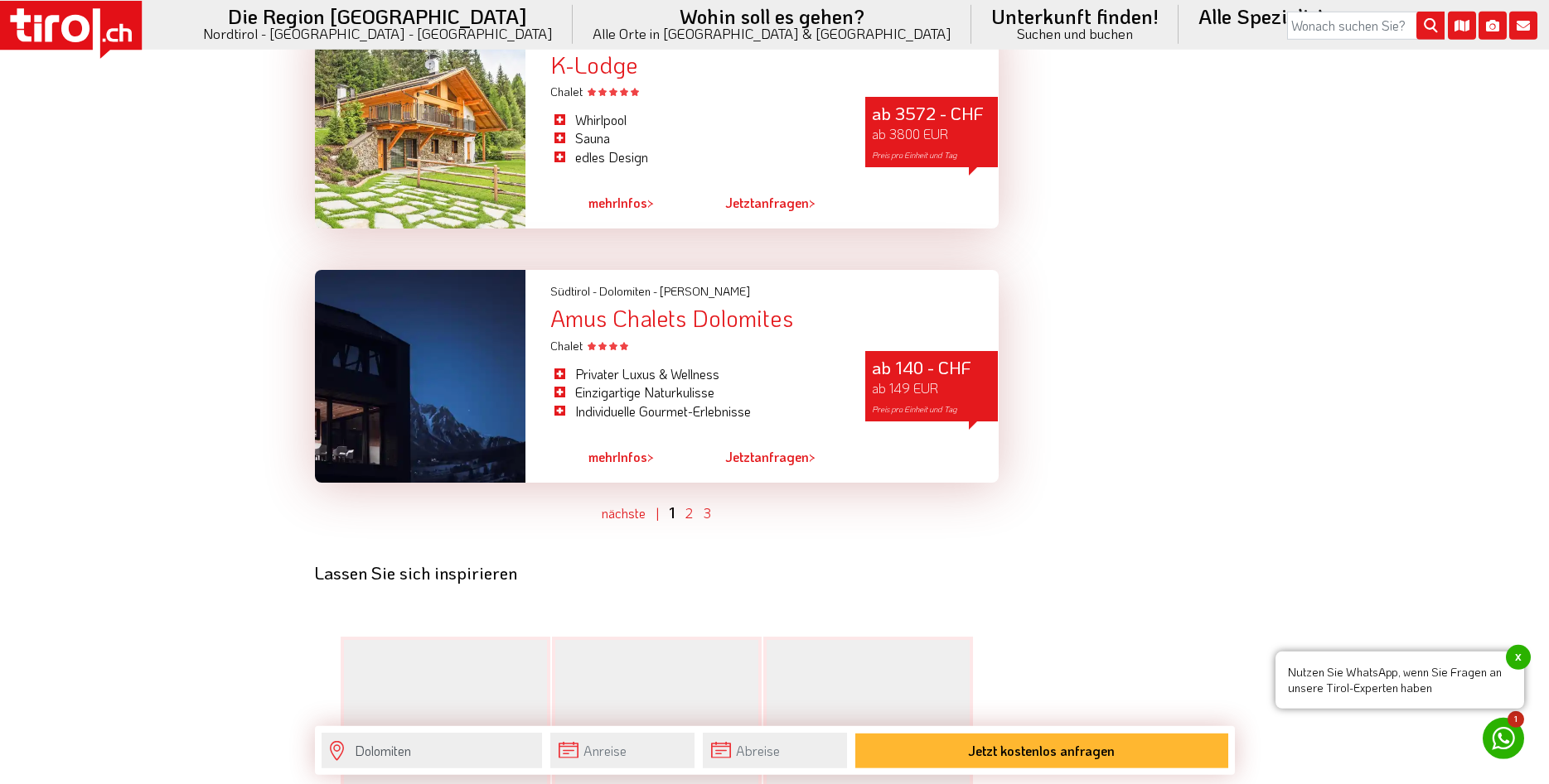
scroll to position [4394, 0]
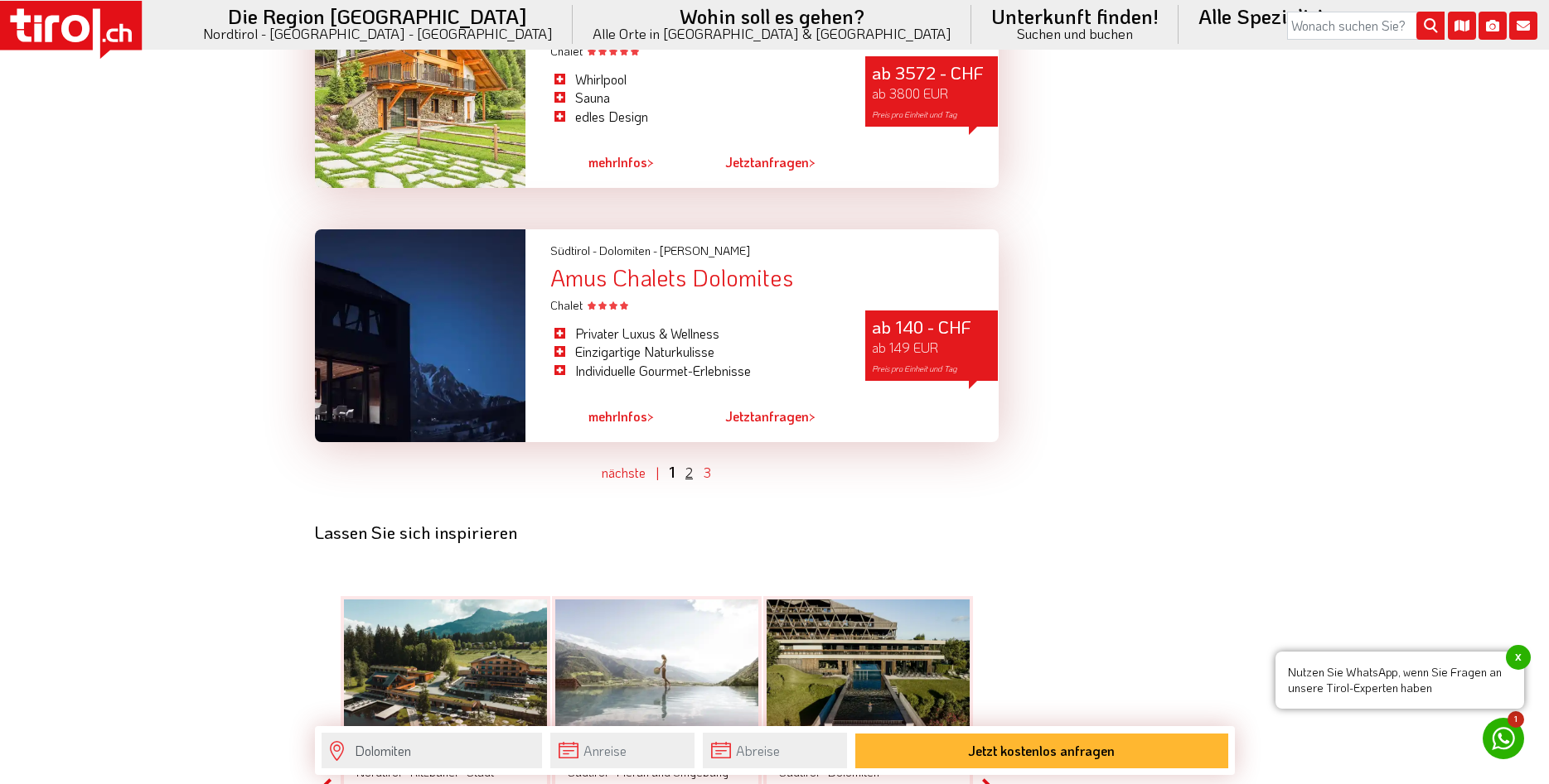
click at [691, 464] on link "2" at bounding box center [690, 473] width 8 height 18
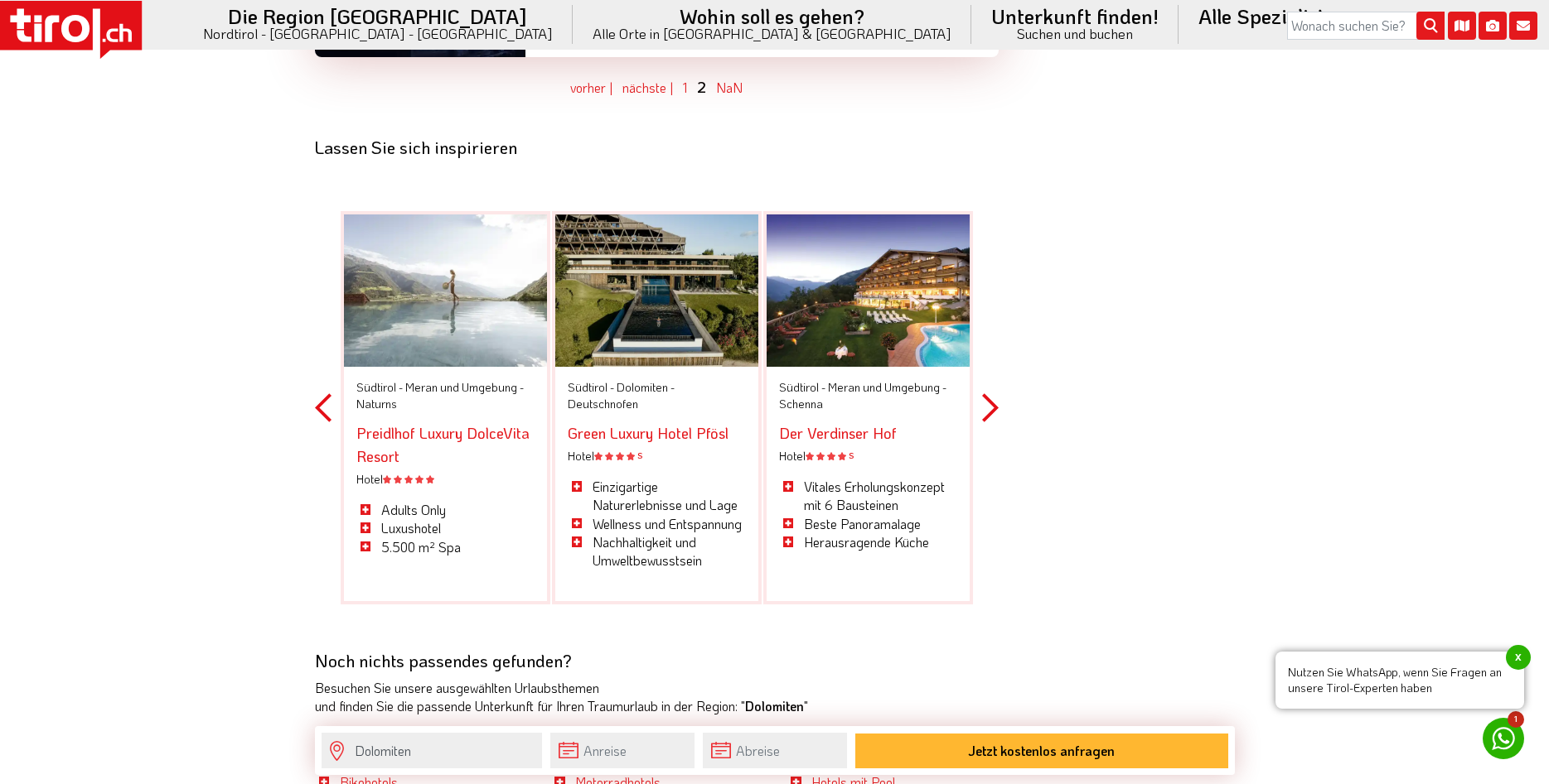
scroll to position [4440, 0]
